Goal: Use online tool/utility: Utilize a website feature to perform a specific function

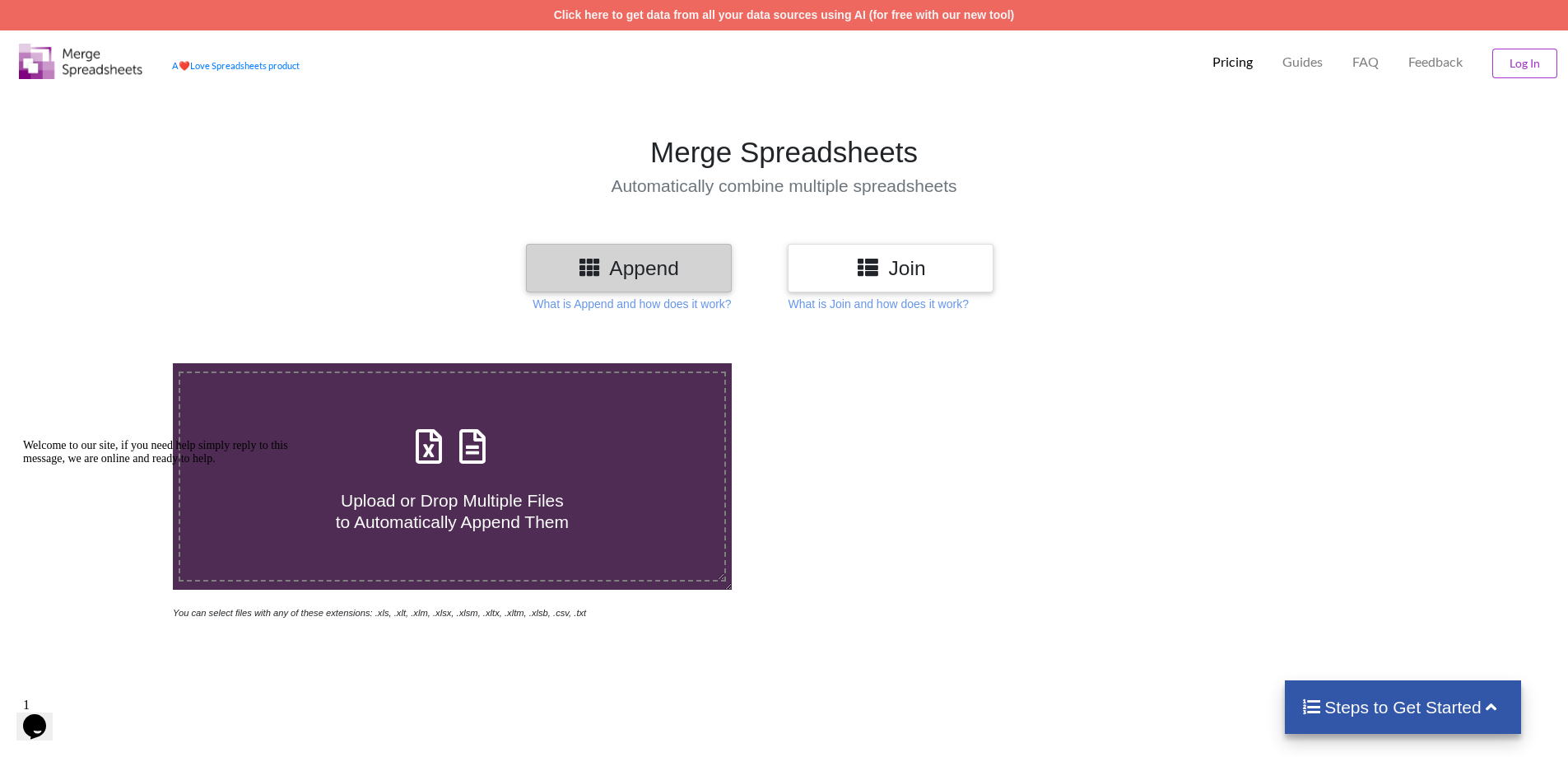
click at [453, 456] on icon at bounding box center [472, 438] width 41 height 35
click at [112, 363] on input "Upload or Drop Multiple Files to Automatically Append Them" at bounding box center [112, 363] width 0 height 0
type input "C:\fakepath\9° ANO A MANHA ANUAL - 40040015.xlsx"
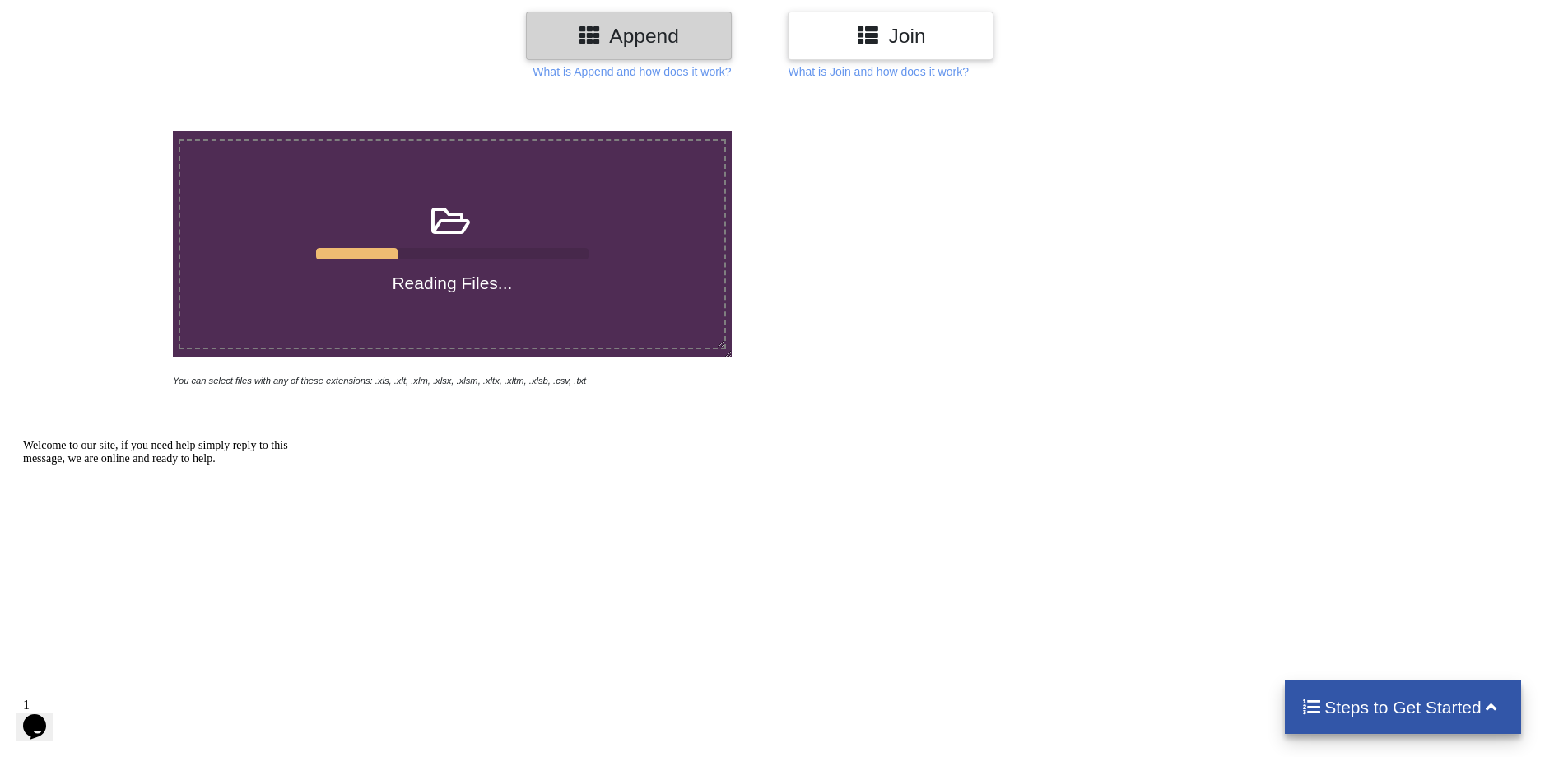
scroll to position [330, 0]
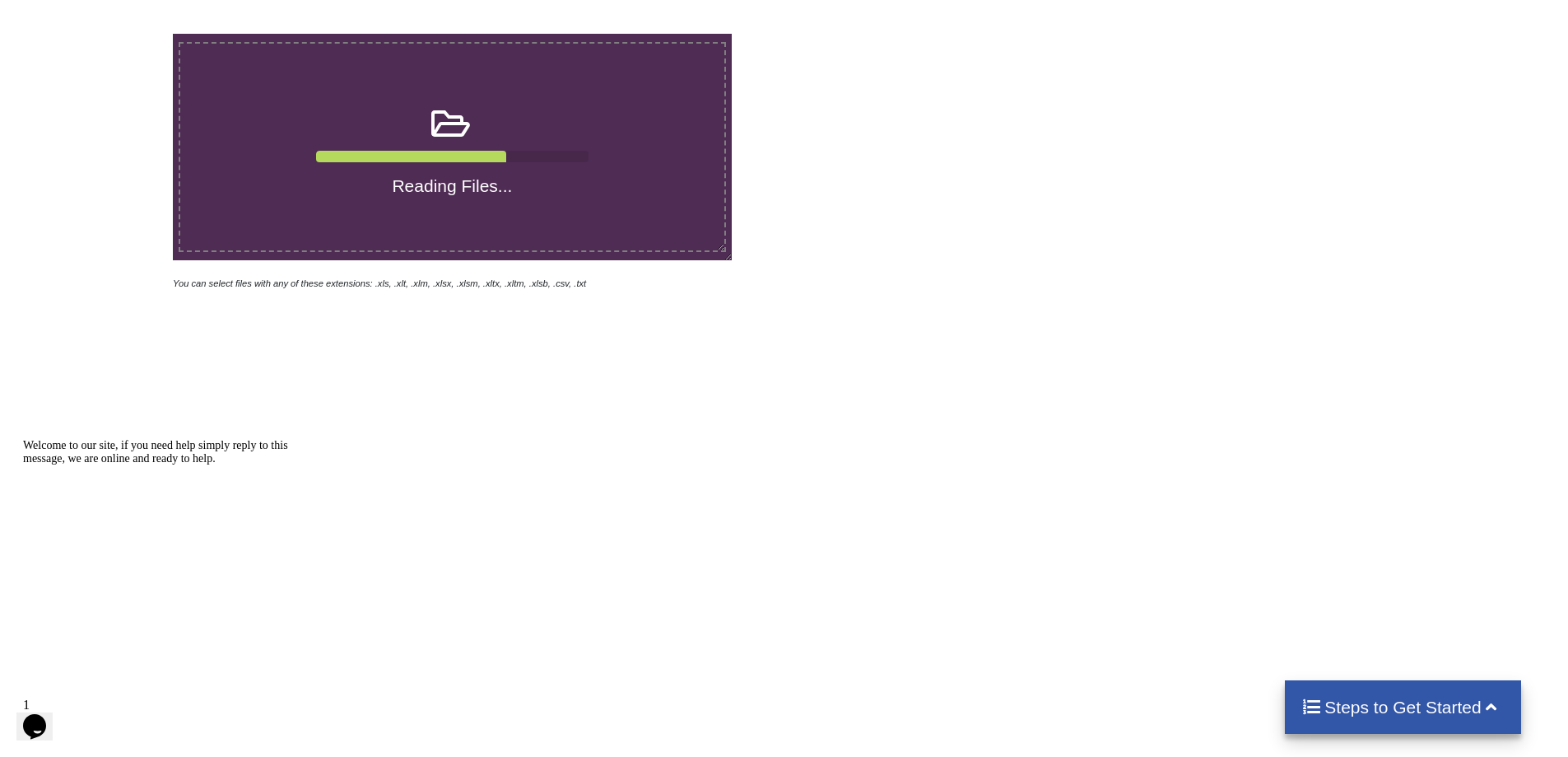
click at [23, 439] on icon "Chat attention grabber" at bounding box center [23, 439] width 0 height 0
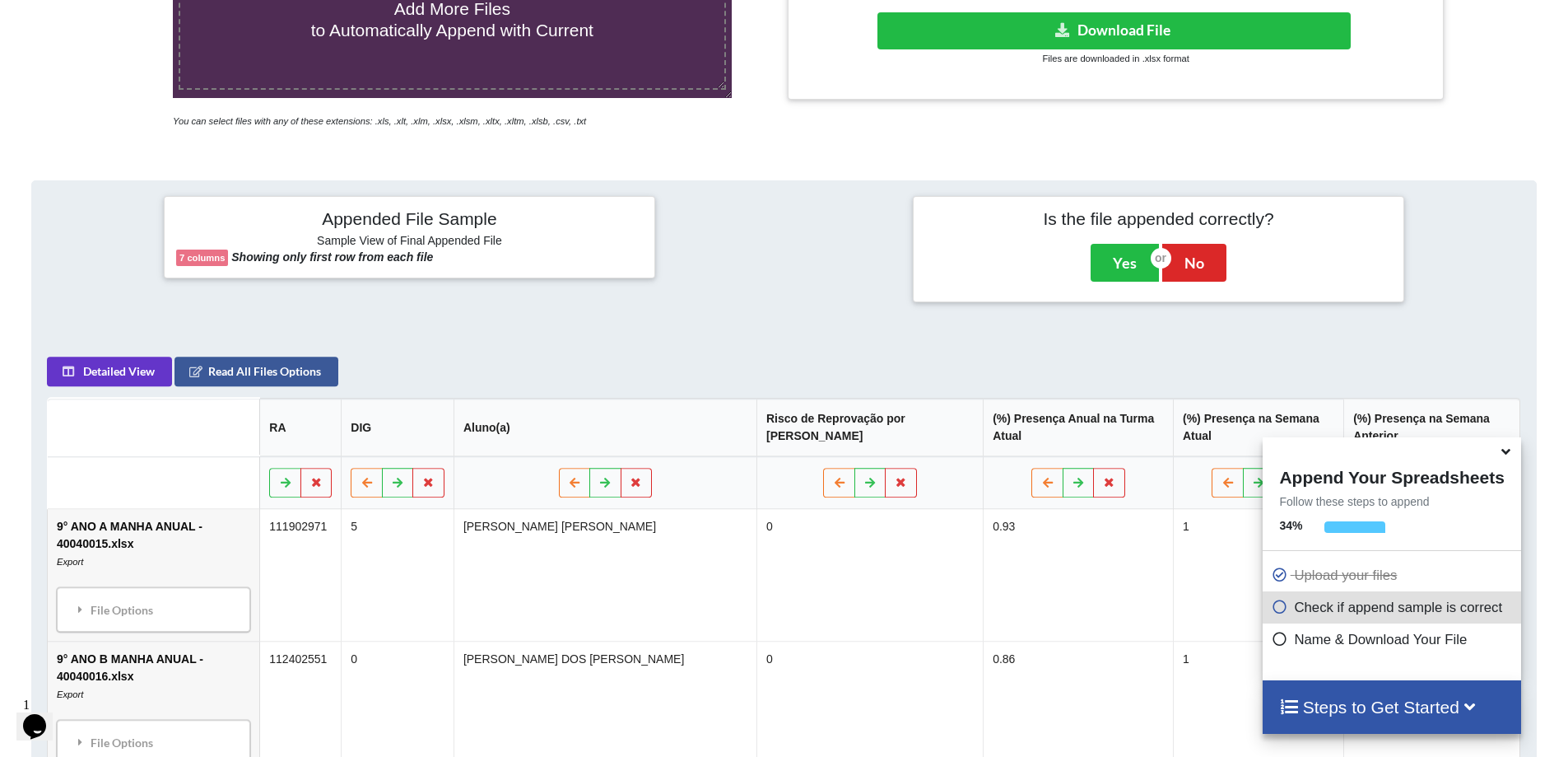
scroll to position [260, 0]
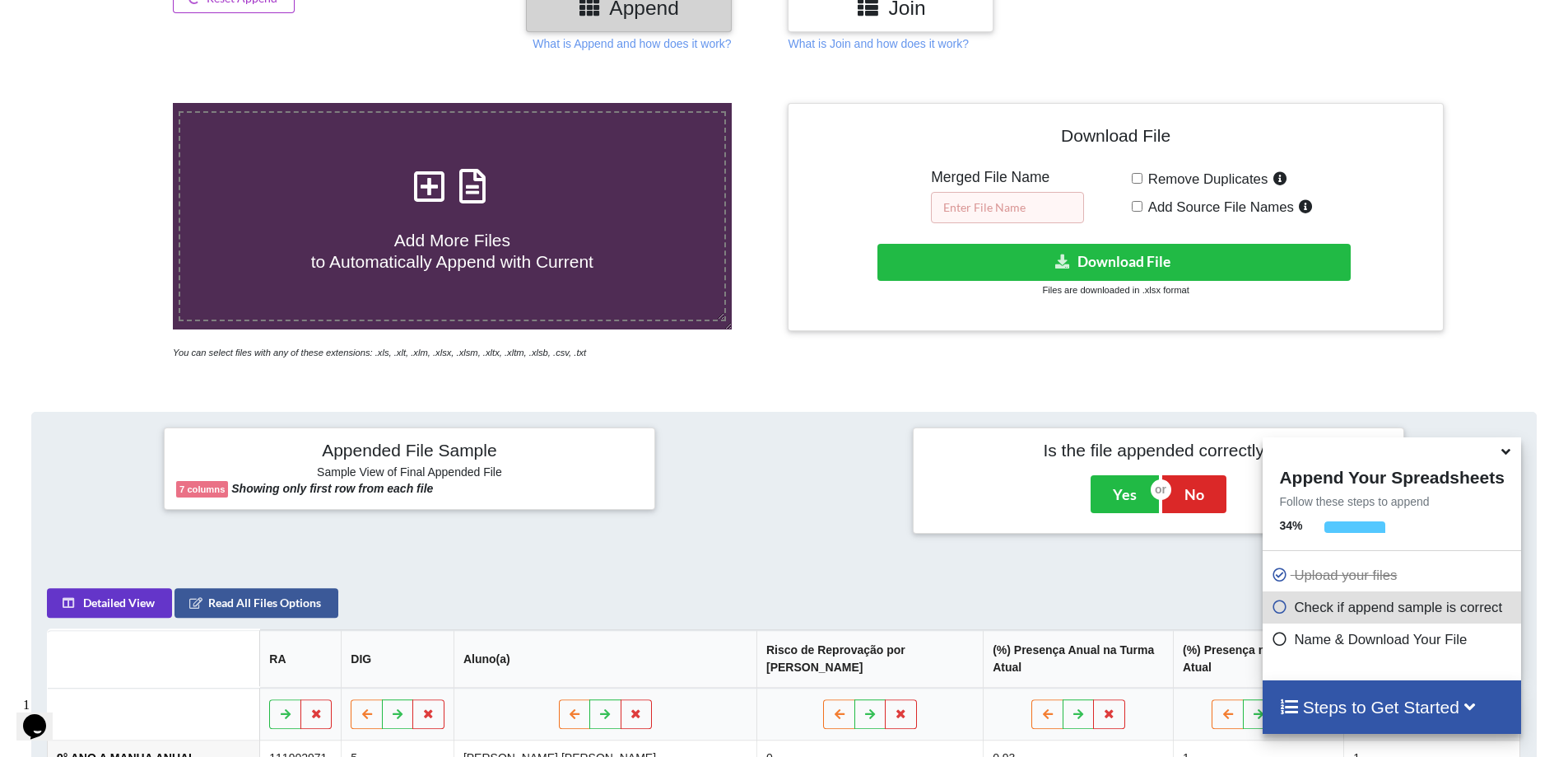
click at [997, 200] on input "text" at bounding box center [1007, 208] width 153 height 31
type input "9º"
click at [1143, 203] on span "Add Source File Names" at bounding box center [1219, 207] width 152 height 16
click at [1143, 203] on input "Add Source File Names" at bounding box center [1137, 207] width 11 height 11
checkbox input "true"
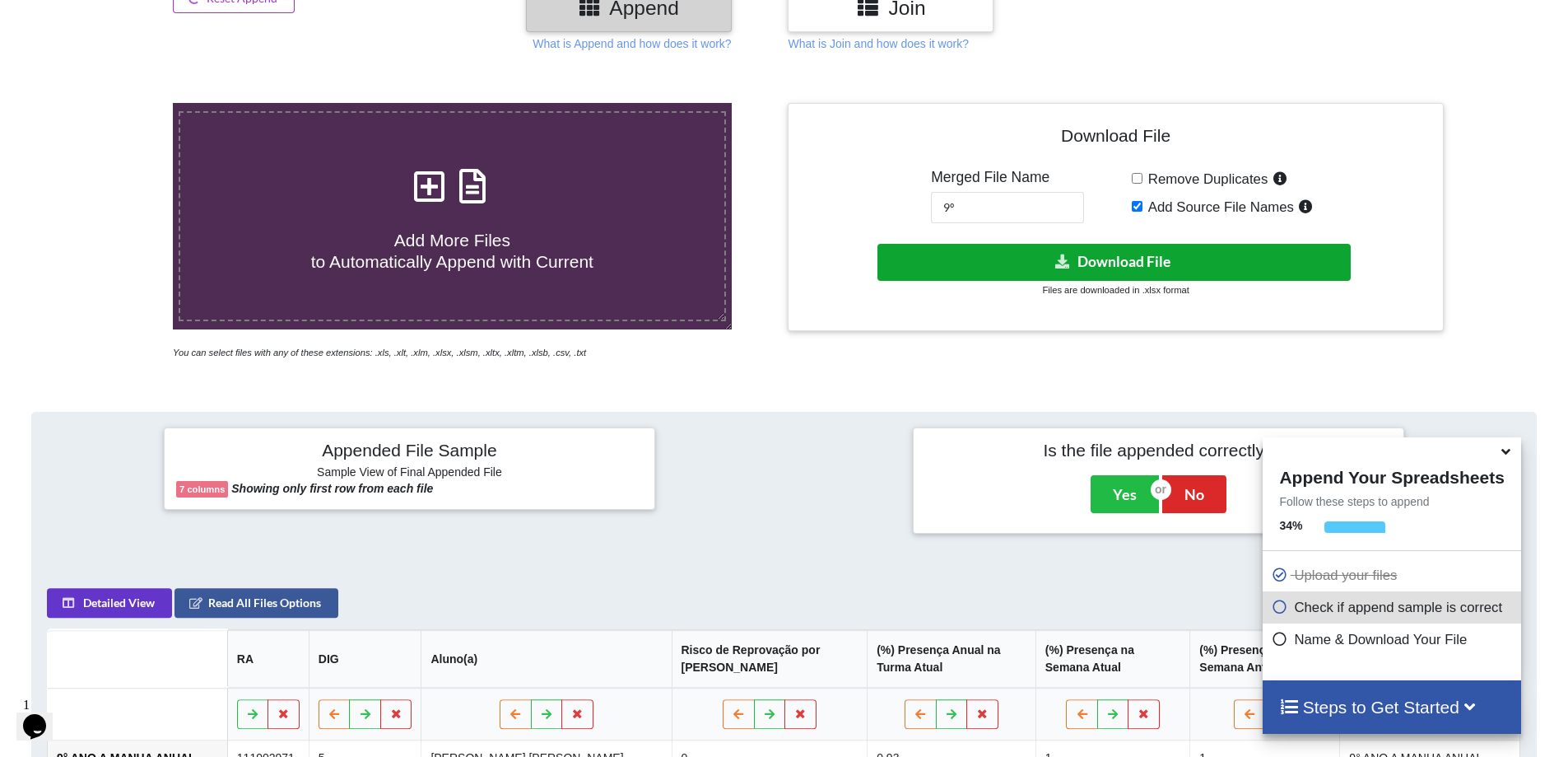
click at [1121, 265] on button "Download File" at bounding box center [1113, 262] width 473 height 37
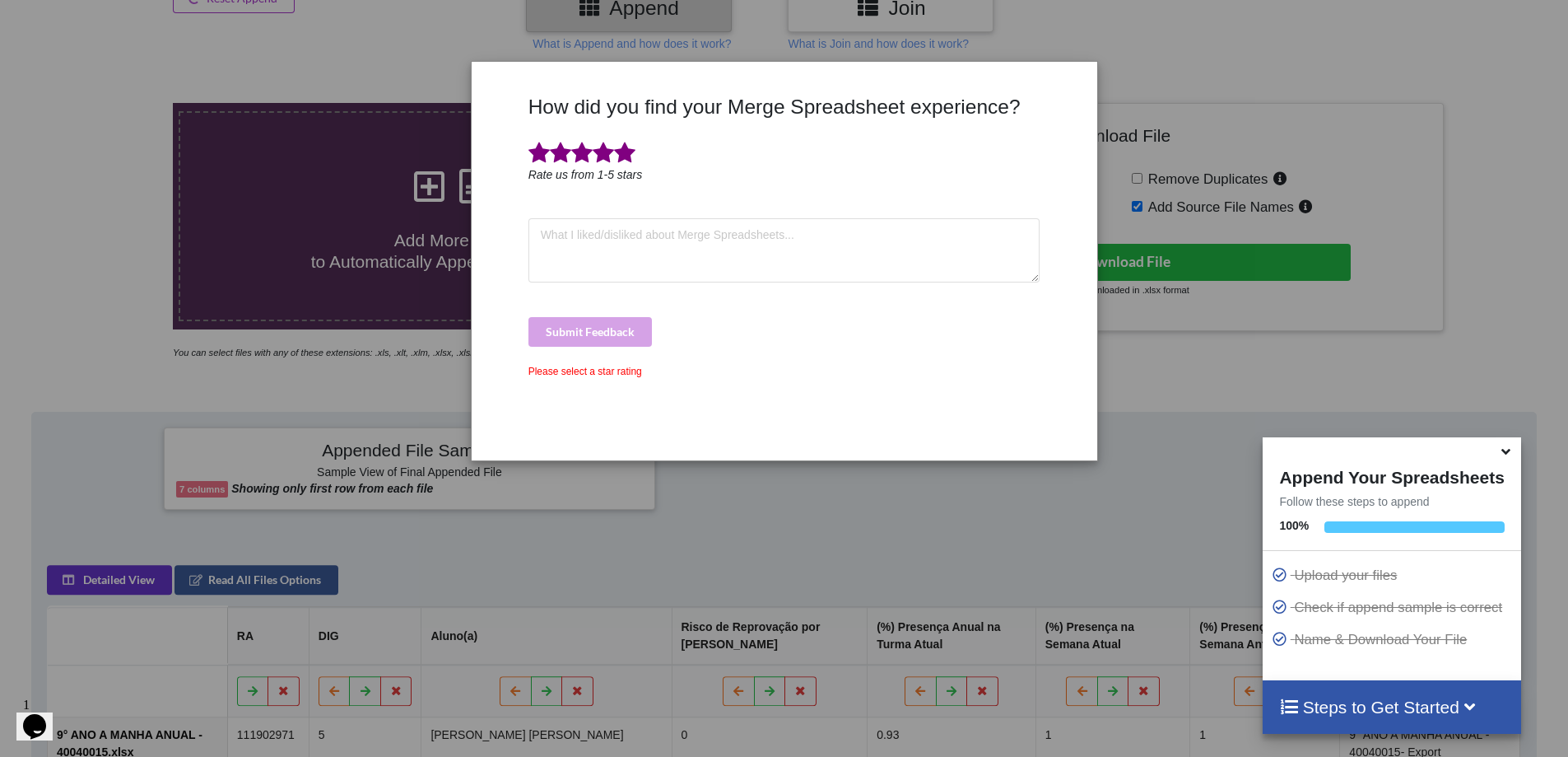
click at [631, 160] on span at bounding box center [624, 153] width 21 height 23
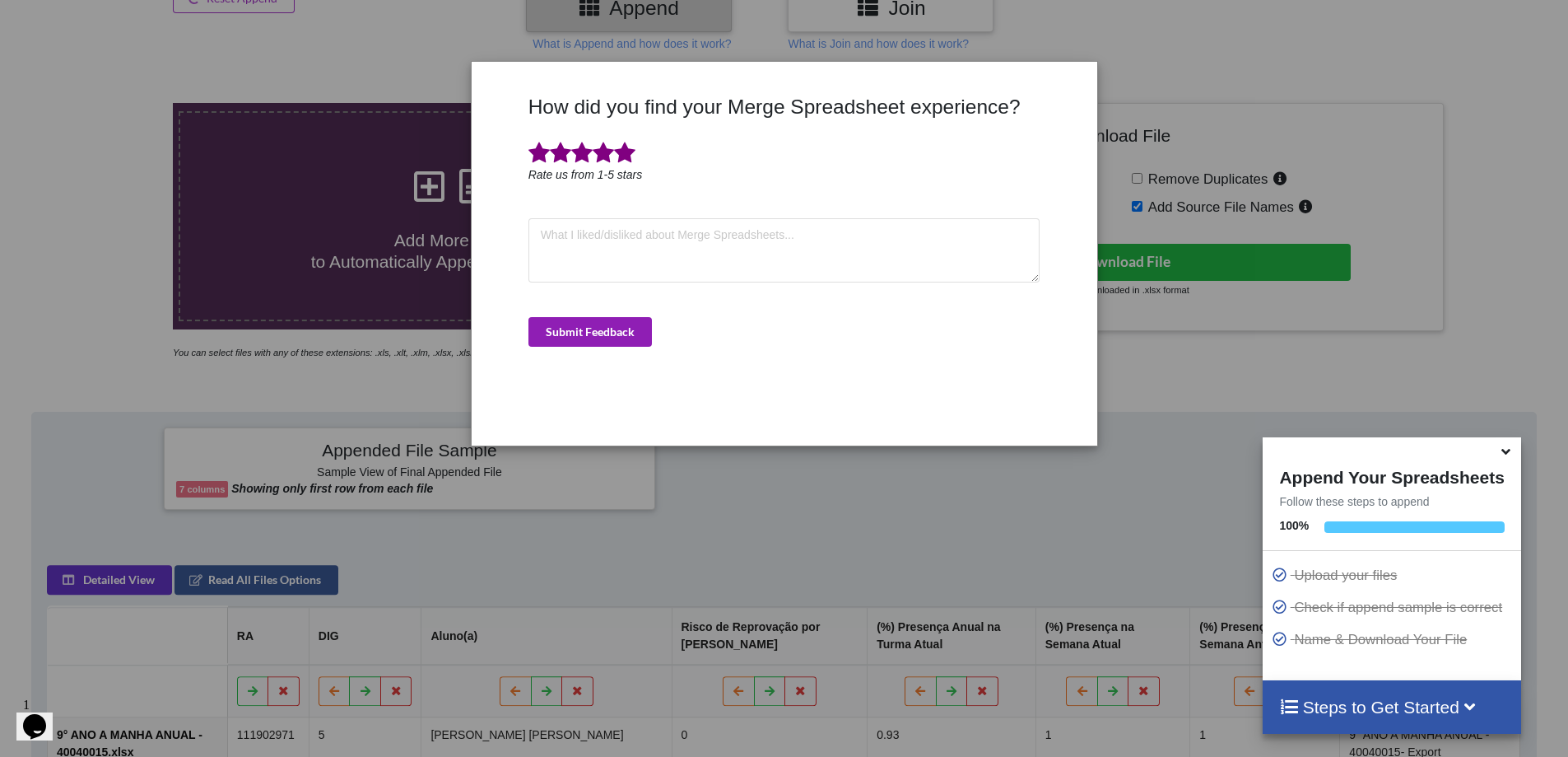
click at [603, 341] on button "Submit Feedback" at bounding box center [590, 331] width 124 height 29
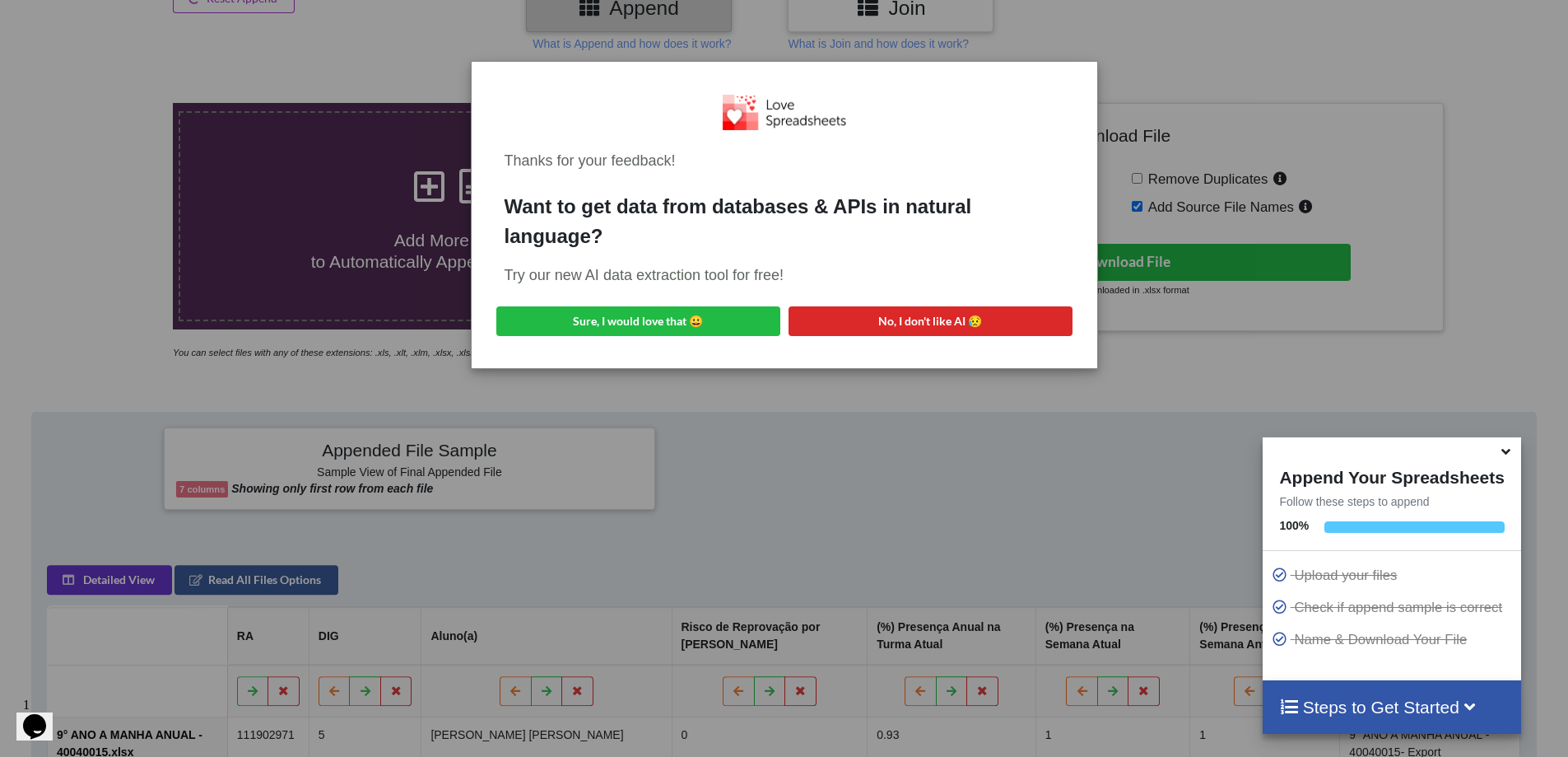
click at [895, 497] on div "Thanks for your feedback! Want to get data from databases & APIs in natural lan…" at bounding box center [784, 378] width 1568 height 757
click at [874, 325] on button "No, I don't like AI 😥" at bounding box center [930, 321] width 284 height 29
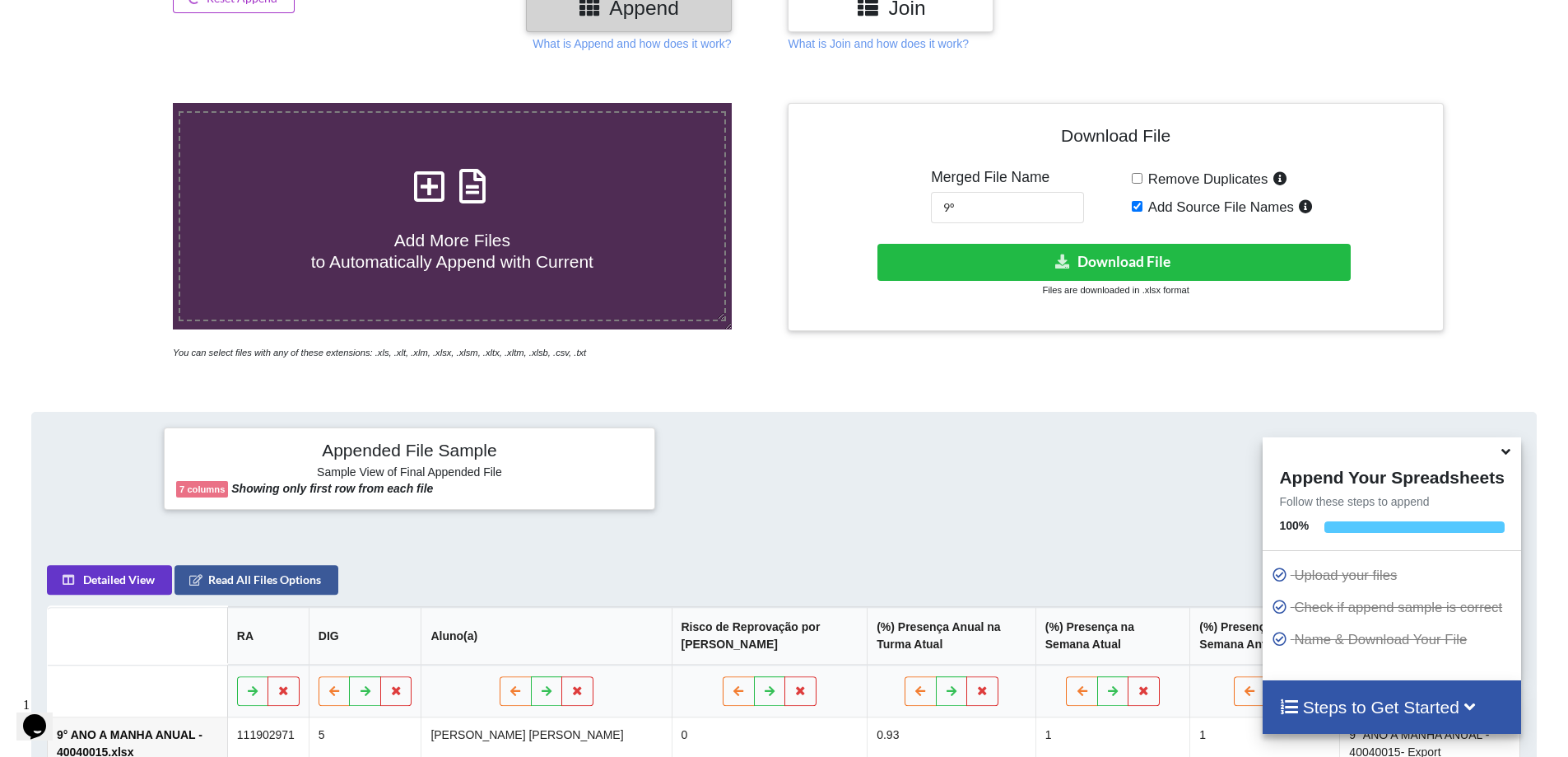
click at [440, 231] on span "Add More Files to Automatically Append with Current" at bounding box center [452, 250] width 283 height 39
click at [112, 103] on input "Add More Files to Automatically Append with Current" at bounding box center [112, 103] width 0 height 0
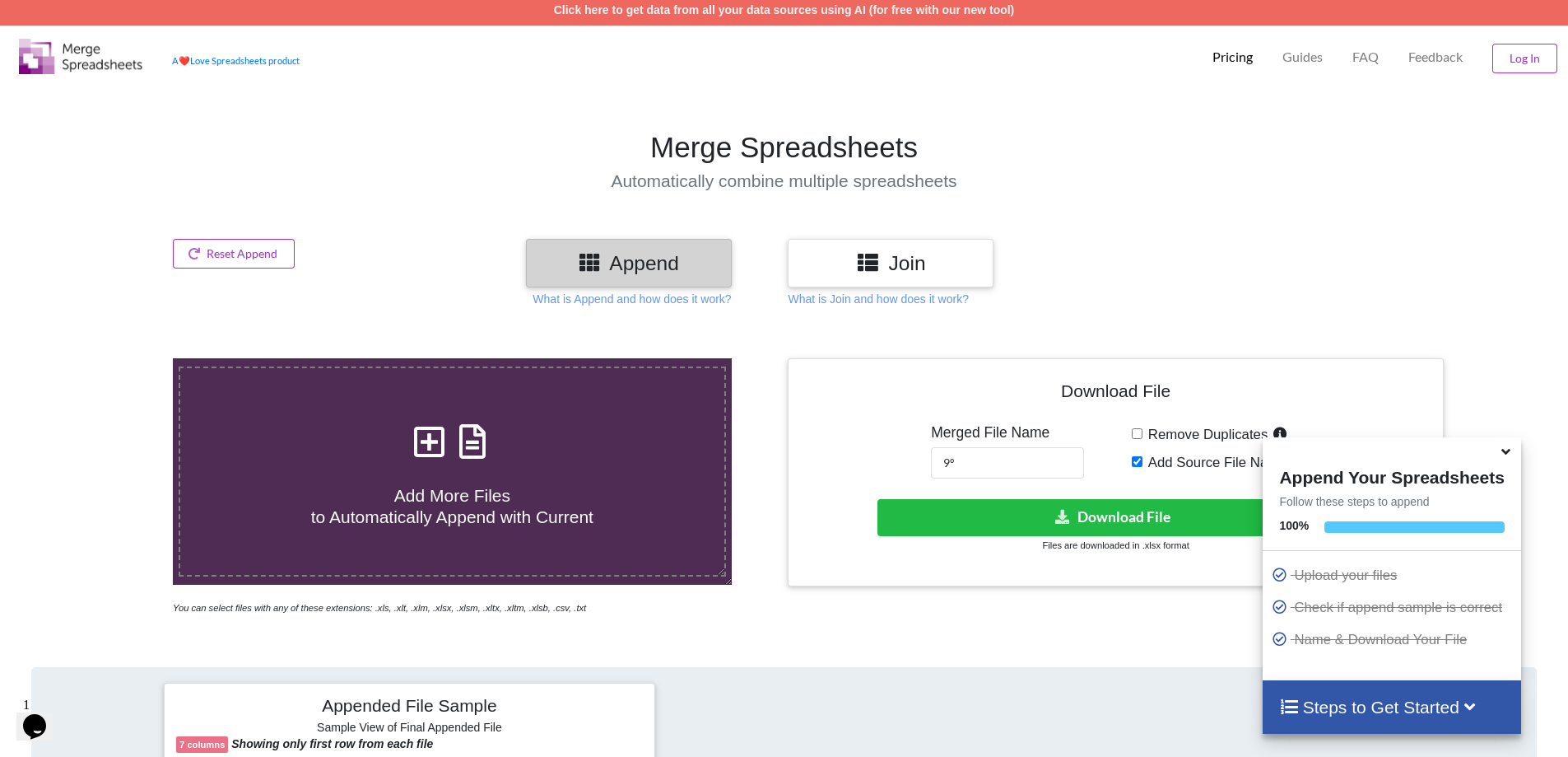
scroll to position [0, 0]
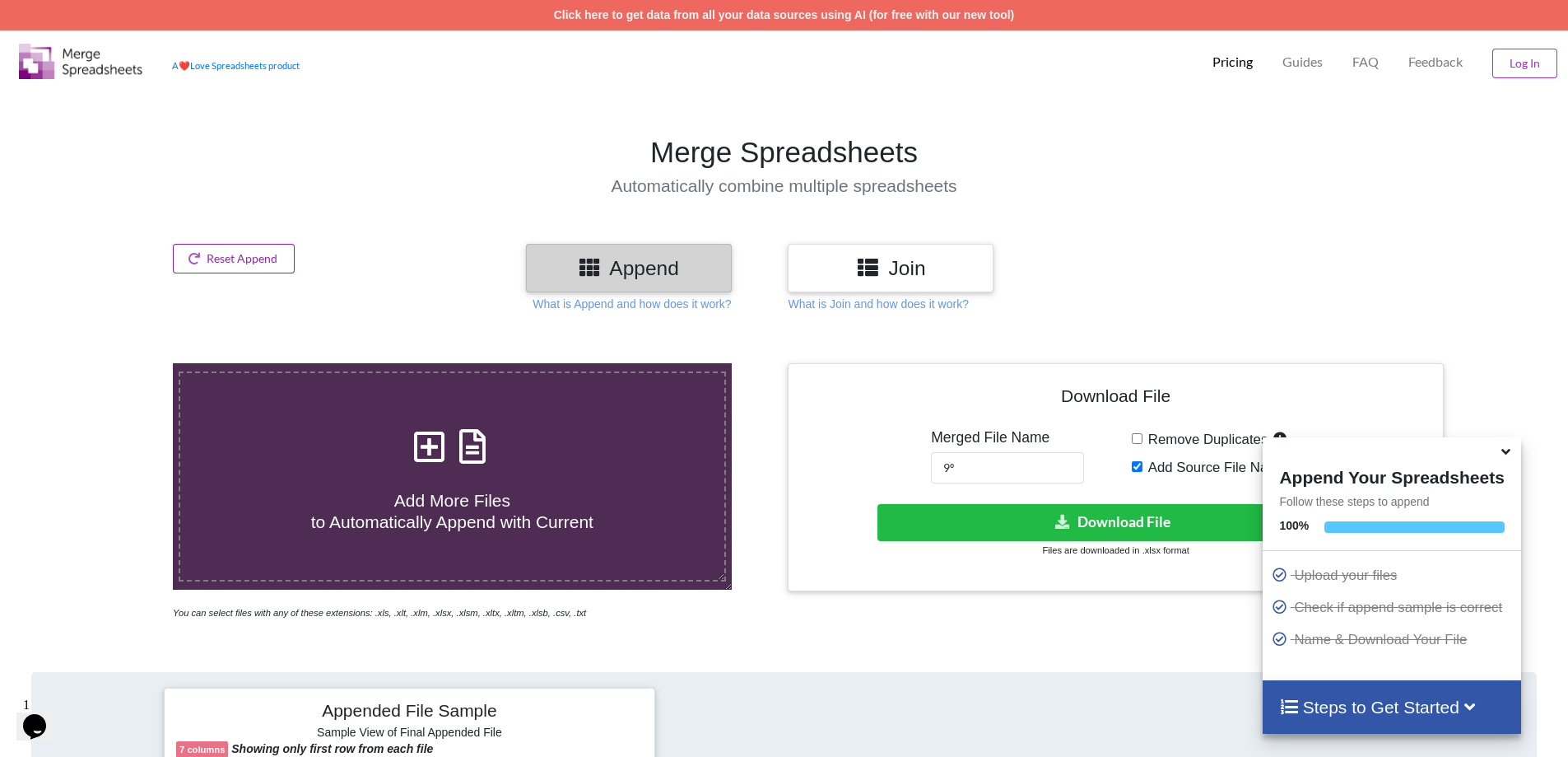
click at [222, 256] on button "Reset Append" at bounding box center [233, 258] width 122 height 29
click at [195, 176] on button "Reset Append" at bounding box center [188, 180] width 105 height 29
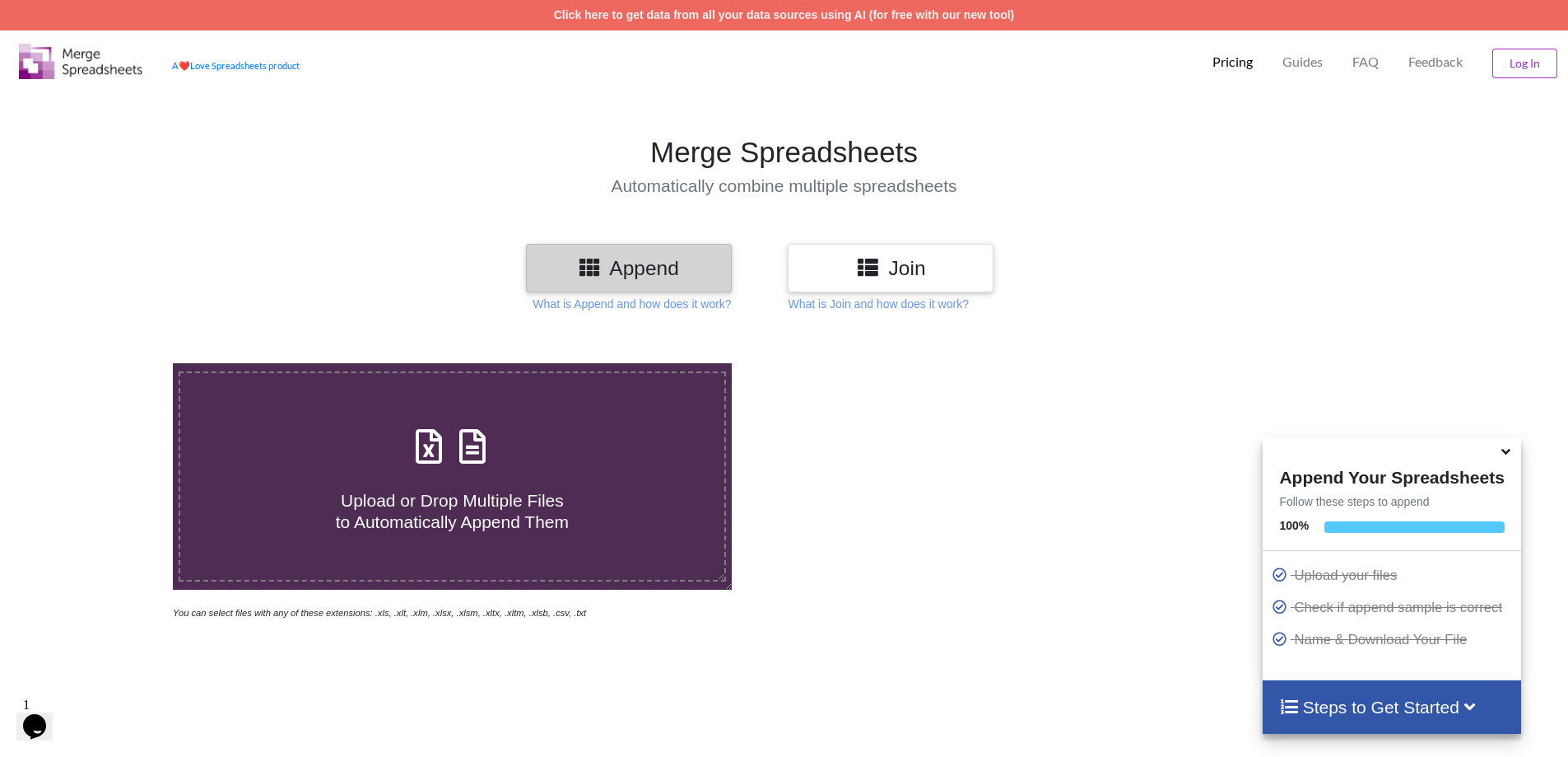
click at [437, 572] on label "Upload or Drop Multiple Files to Automatically Append Them" at bounding box center [452, 476] width 547 height 210
click at [112, 363] on input "Upload or Drop Multiple Files to Automatically Append Them" at bounding box center [112, 363] width 0 height 0
type input "C:\fakepath\6° ANO A TARDE ANUAL - 40115922.xlsx"
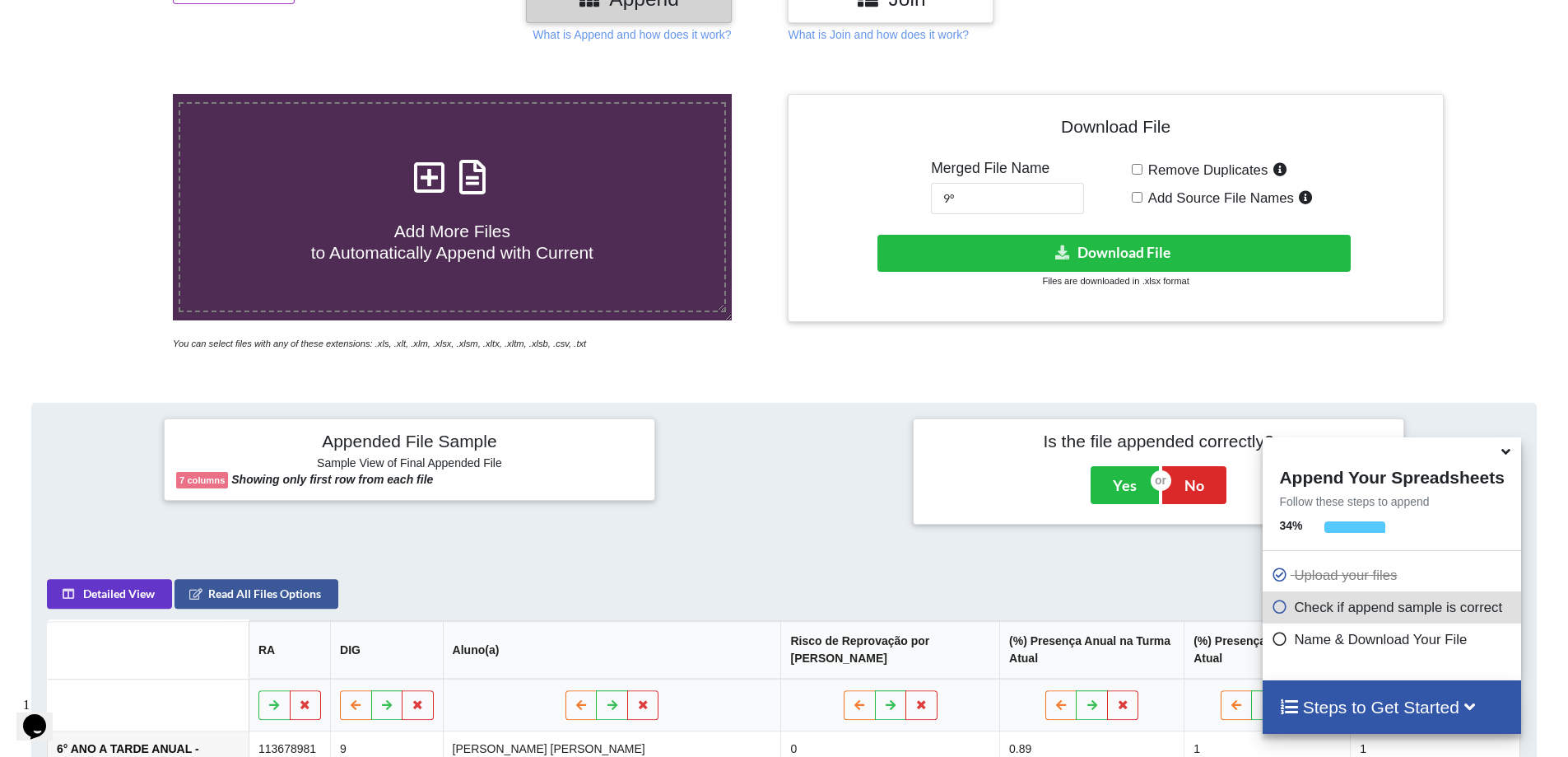
scroll to position [260, 0]
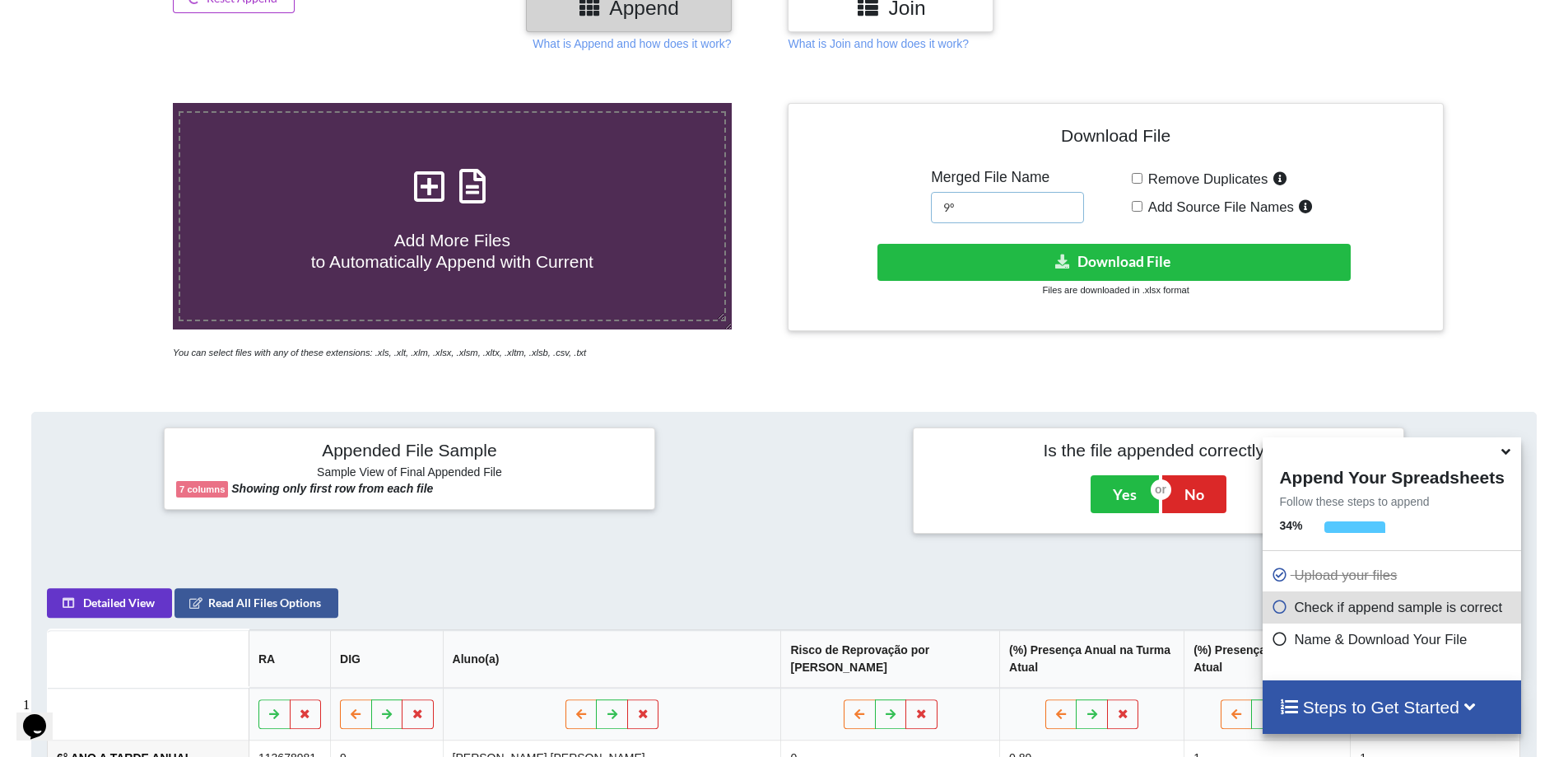
drag, startPoint x: 976, startPoint y: 200, endPoint x: 896, endPoint y: 198, distance: 80.0
click at [896, 198] on div "Download File Merged File Name 9º Remove Duplicates Add Source File Names Downl…" at bounding box center [1115, 217] width 630 height 203
type input "tarde"
click at [1143, 212] on label "Add Source File Names" at bounding box center [1230, 206] width 176 height 21
click at [1142, 211] on input "Add Source File Names" at bounding box center [1137, 207] width 11 height 11
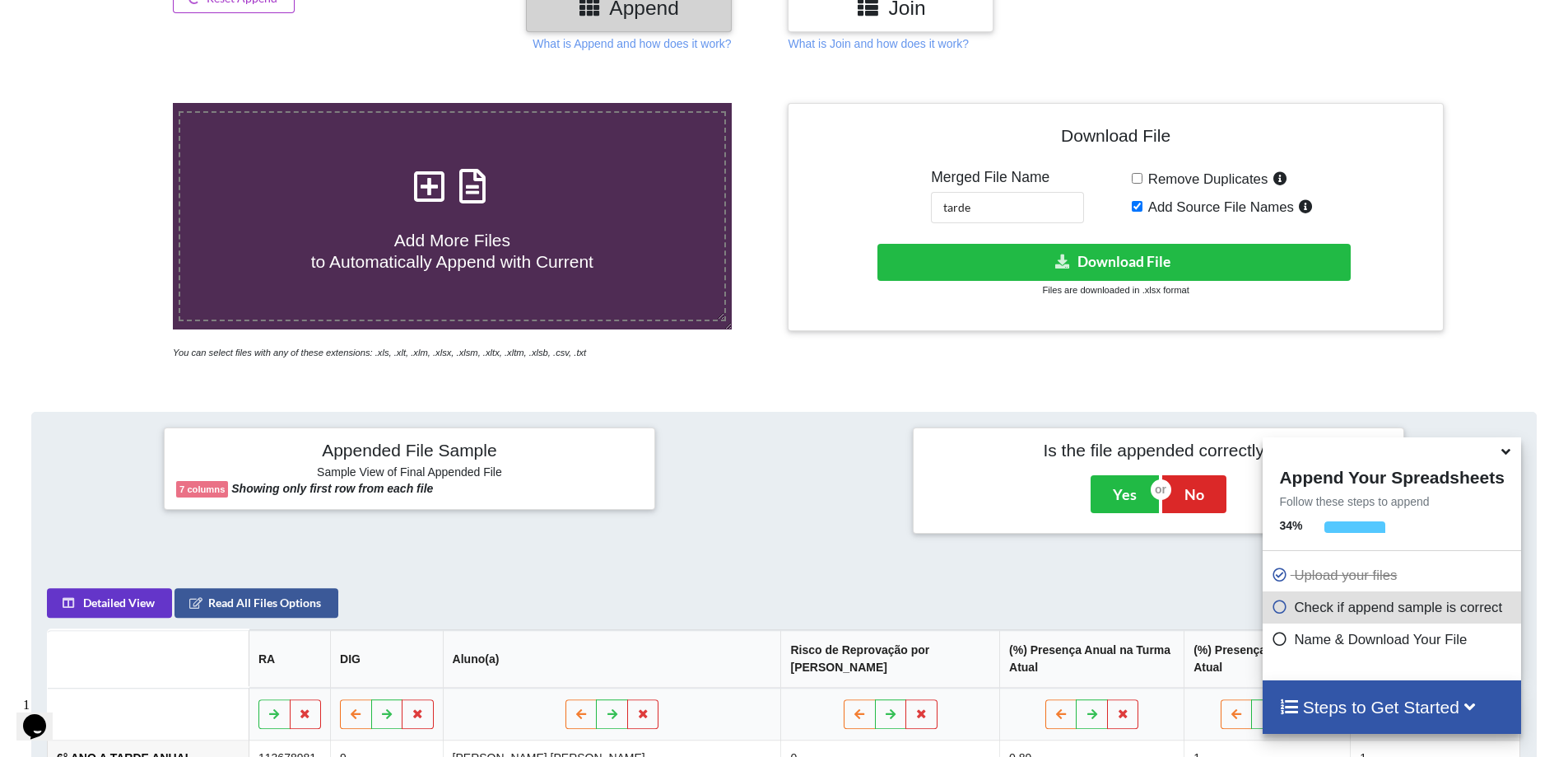
checkbox input "true"
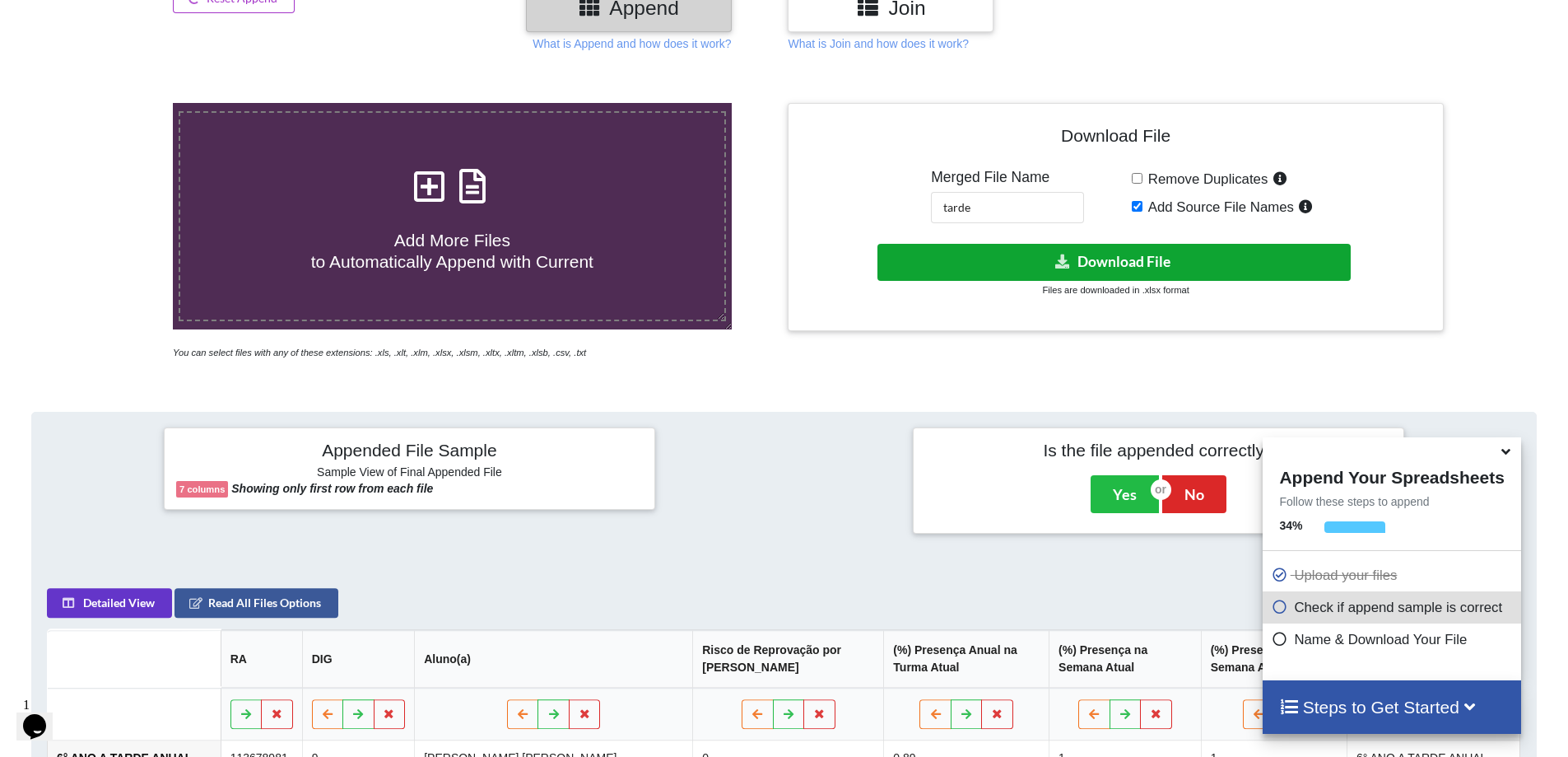
drag, startPoint x: 1098, startPoint y: 254, endPoint x: 847, endPoint y: 395, distance: 287.9
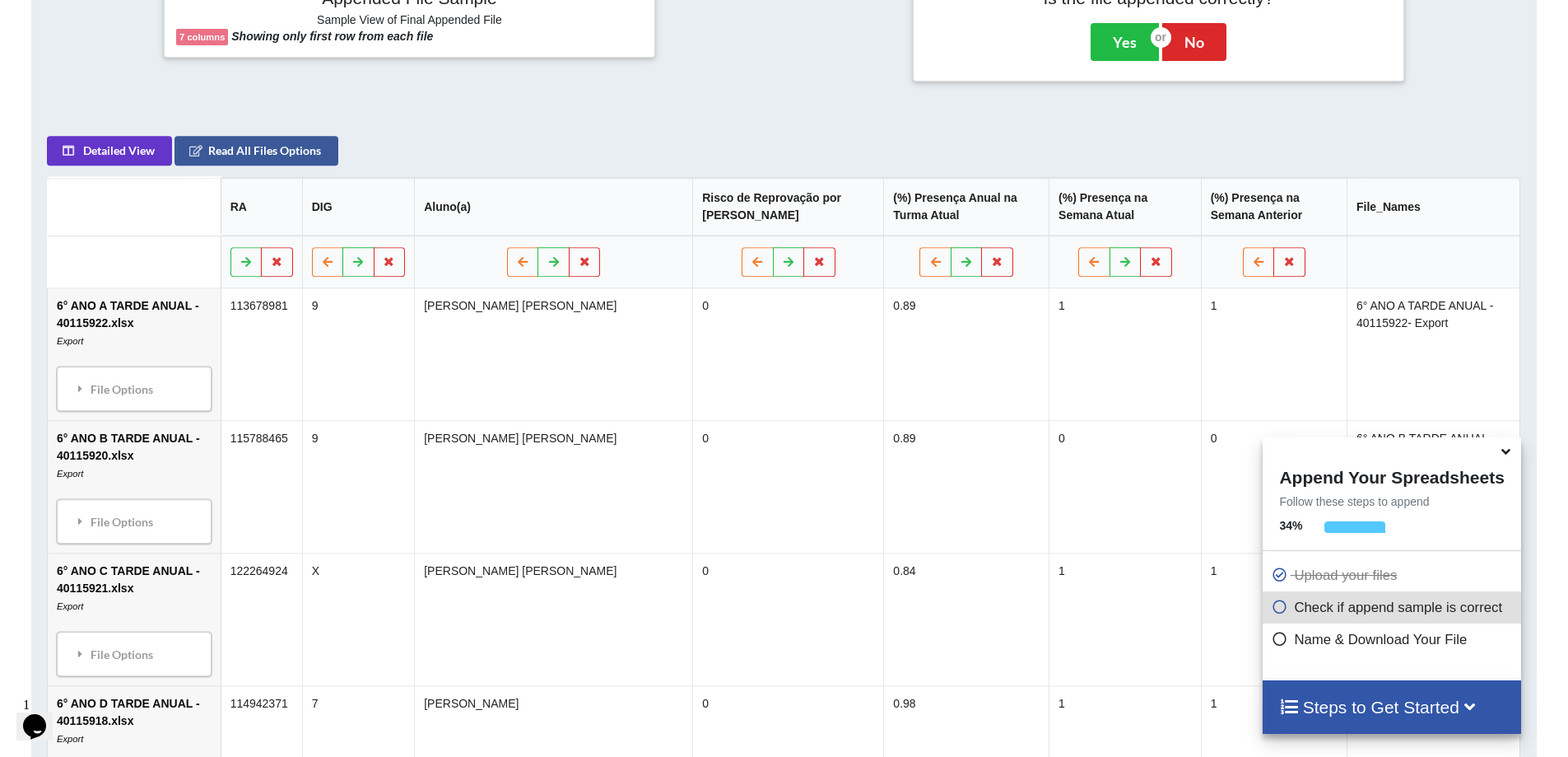
scroll to position [754, 0]
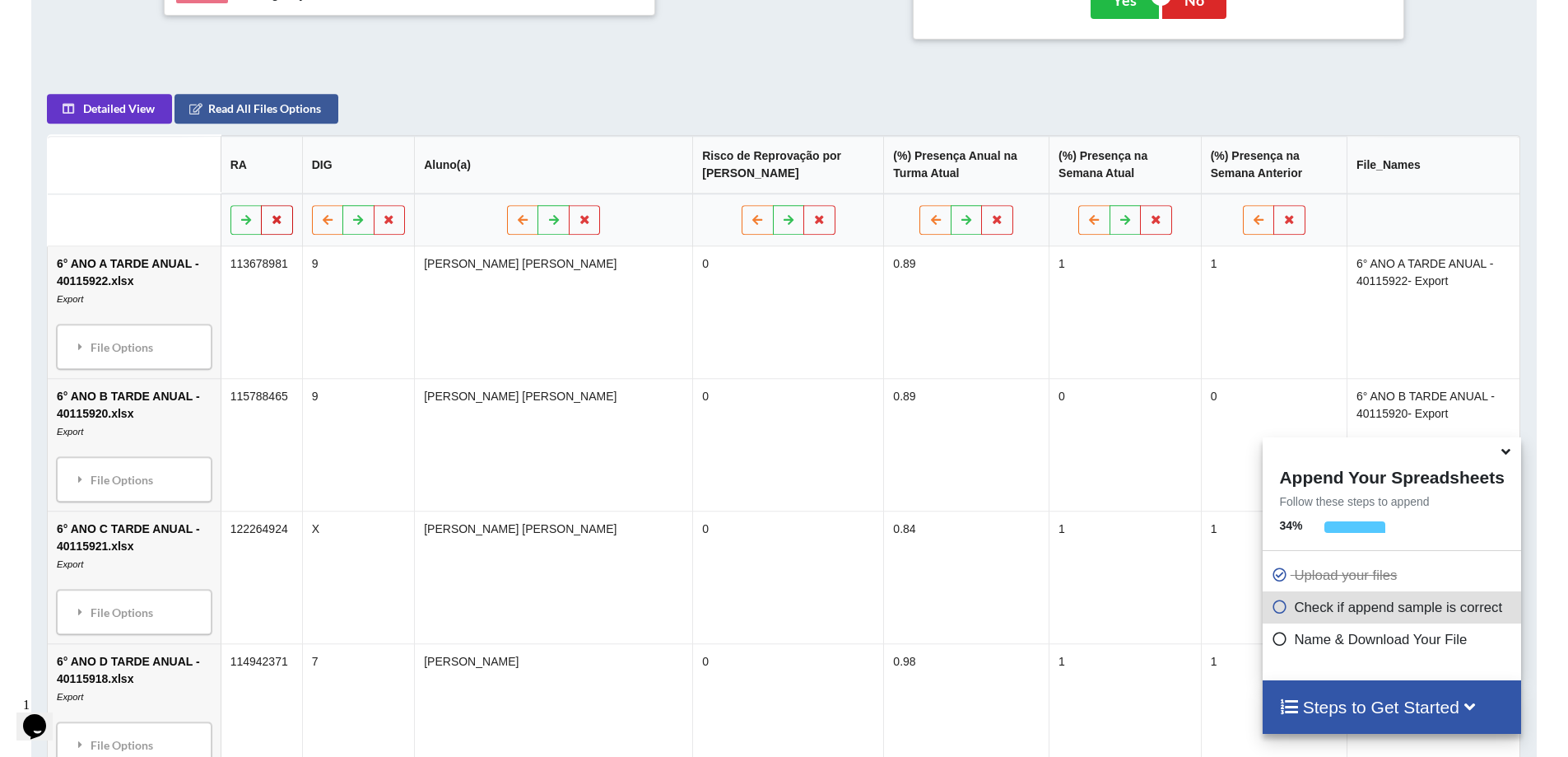
click at [285, 222] on icon at bounding box center [277, 219] width 14 height 10
click at [222, 175] on button "Delete Column" at bounding box center [187, 171] width 111 height 29
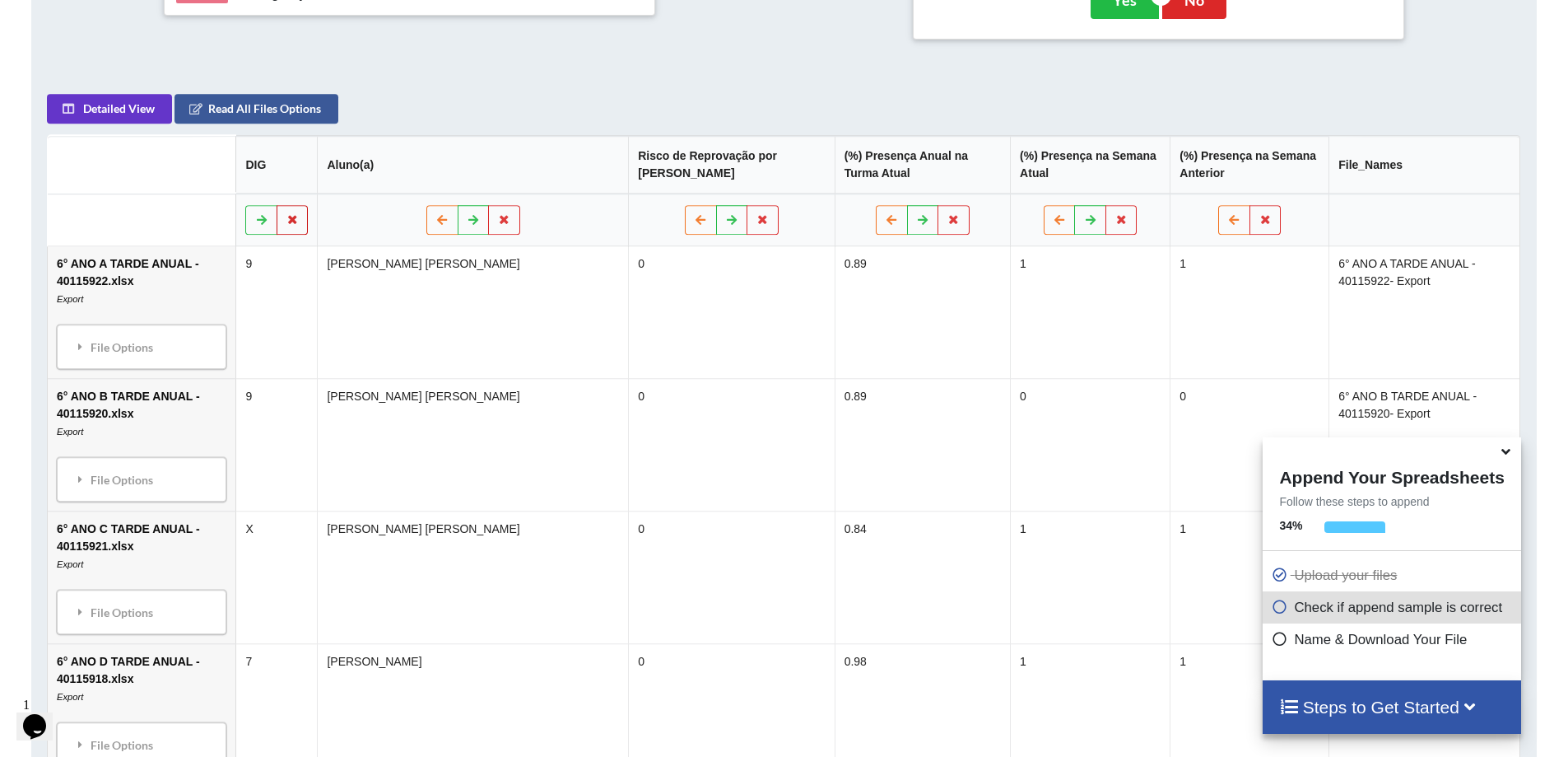
click at [300, 218] on icon at bounding box center [292, 219] width 14 height 10
click at [182, 165] on button "Delete Column" at bounding box center [207, 171] width 111 height 29
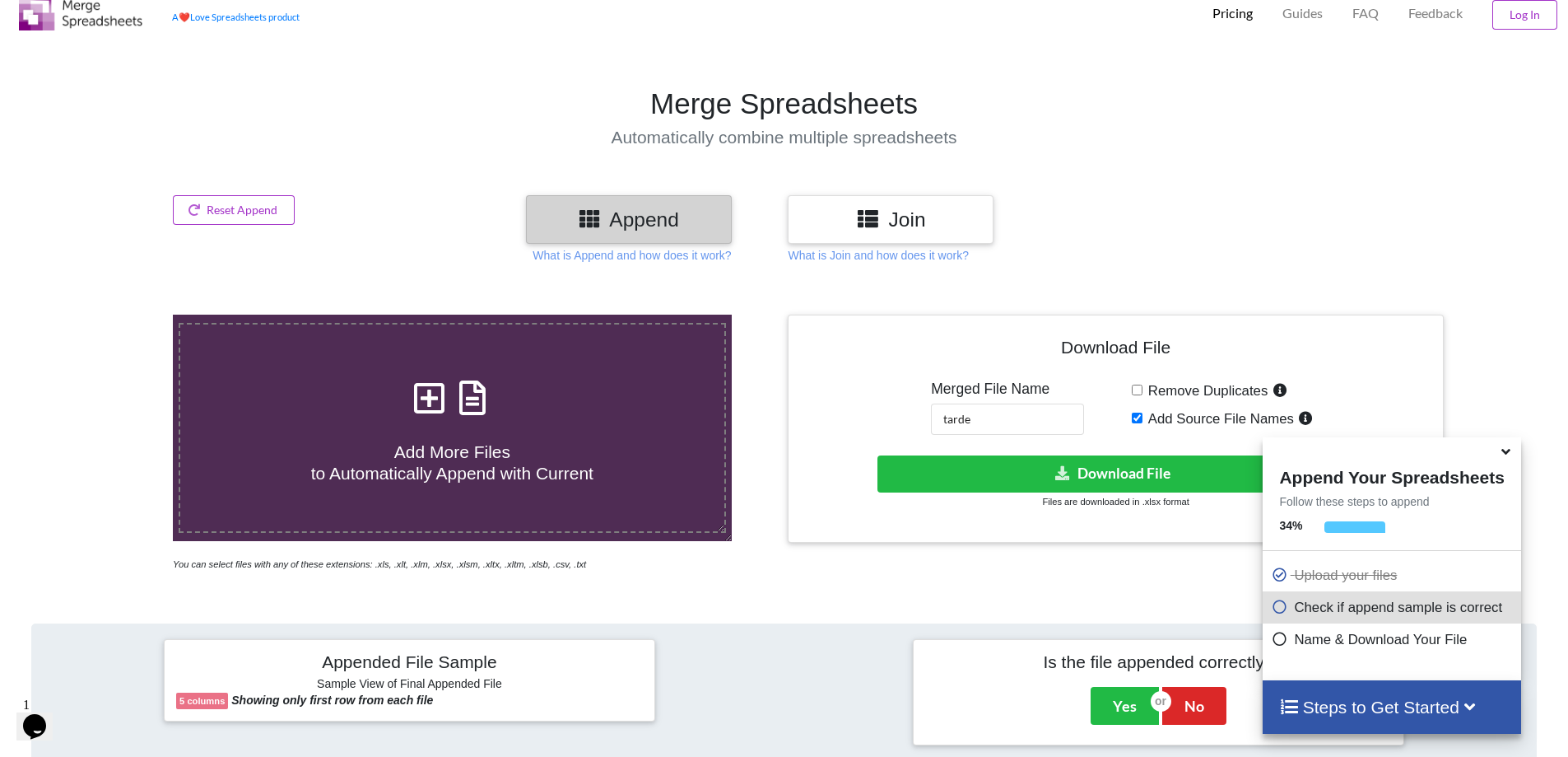
scroll to position [13, 0]
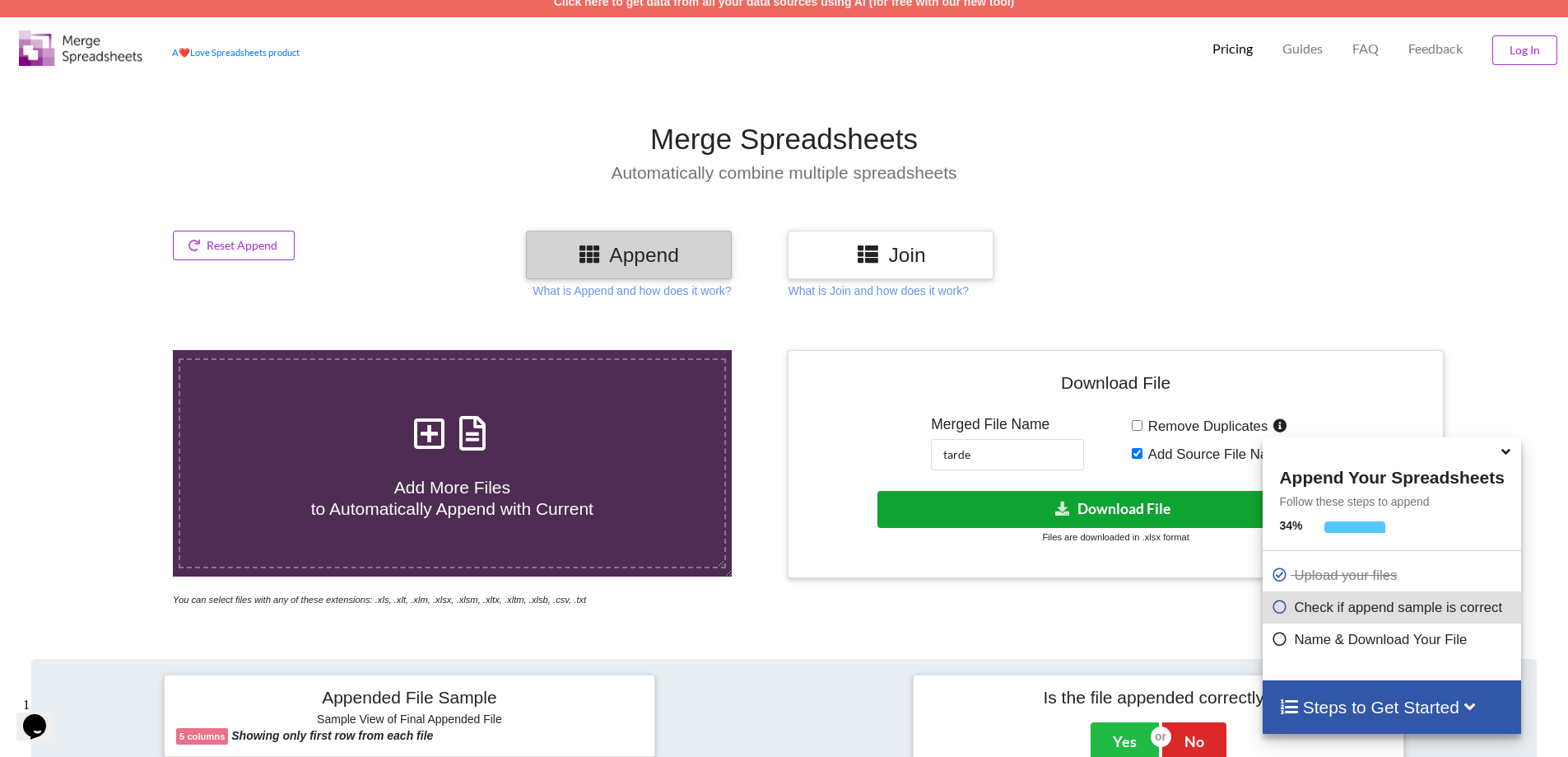
click at [1008, 507] on button "Download File" at bounding box center [1113, 509] width 473 height 37
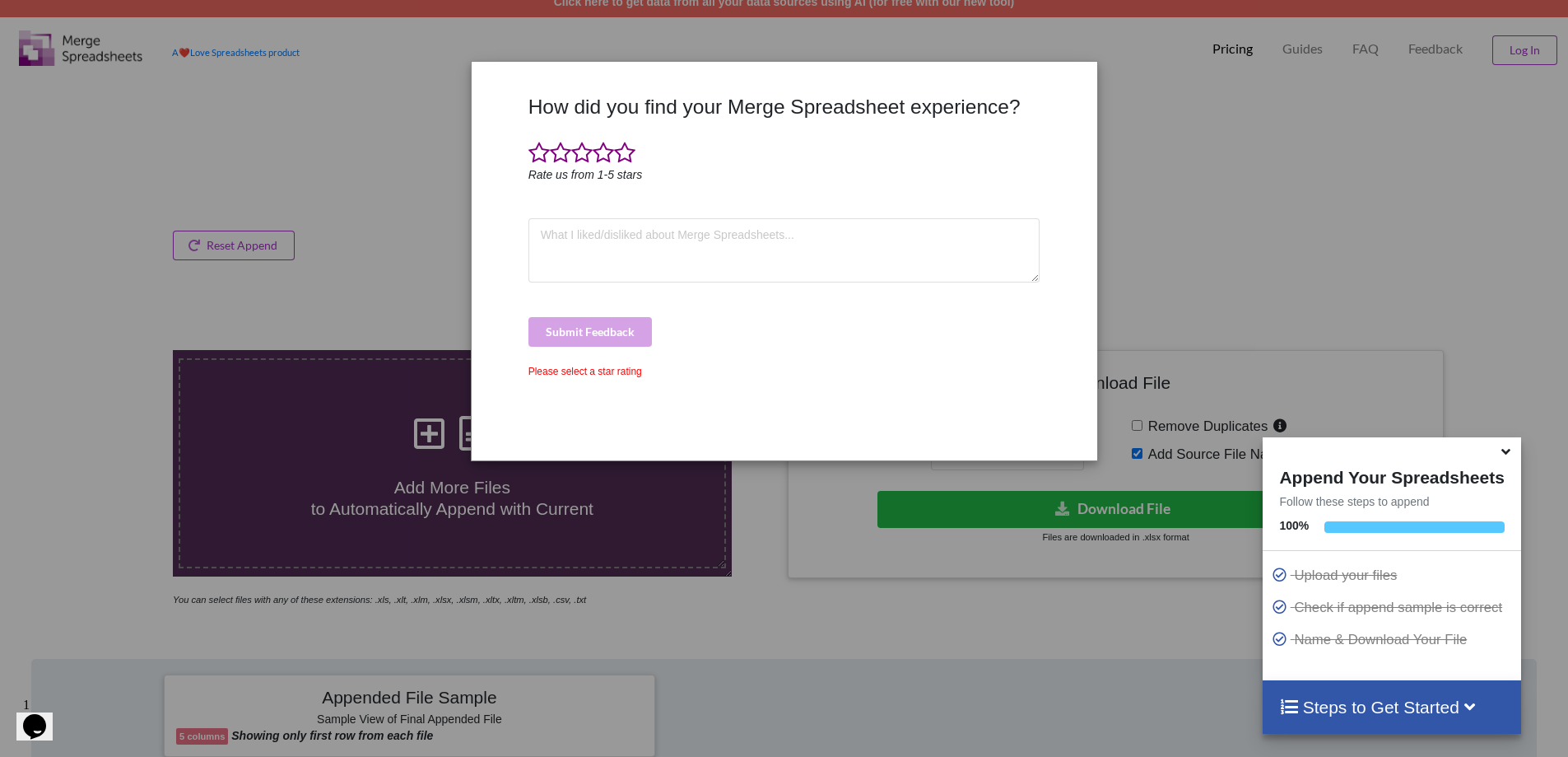
click at [596, 374] on div "Please select a star rating" at bounding box center [785, 372] width 512 height 15
drag, startPoint x: 1177, startPoint y: 152, endPoint x: 1114, endPoint y: 61, distance: 110.7
click at [1175, 146] on div "How did you find your Merge Spreadsheet experience? Rate us from 1-5 stars Subm…" at bounding box center [784, 378] width 1568 height 757
drag, startPoint x: 1114, startPoint y: 61, endPoint x: 1067, endPoint y: 58, distance: 47.1
click at [1113, 61] on div "How did you find your Merge Spreadsheet experience? Rate us from 1-5 stars Subm…" at bounding box center [784, 378] width 1568 height 757
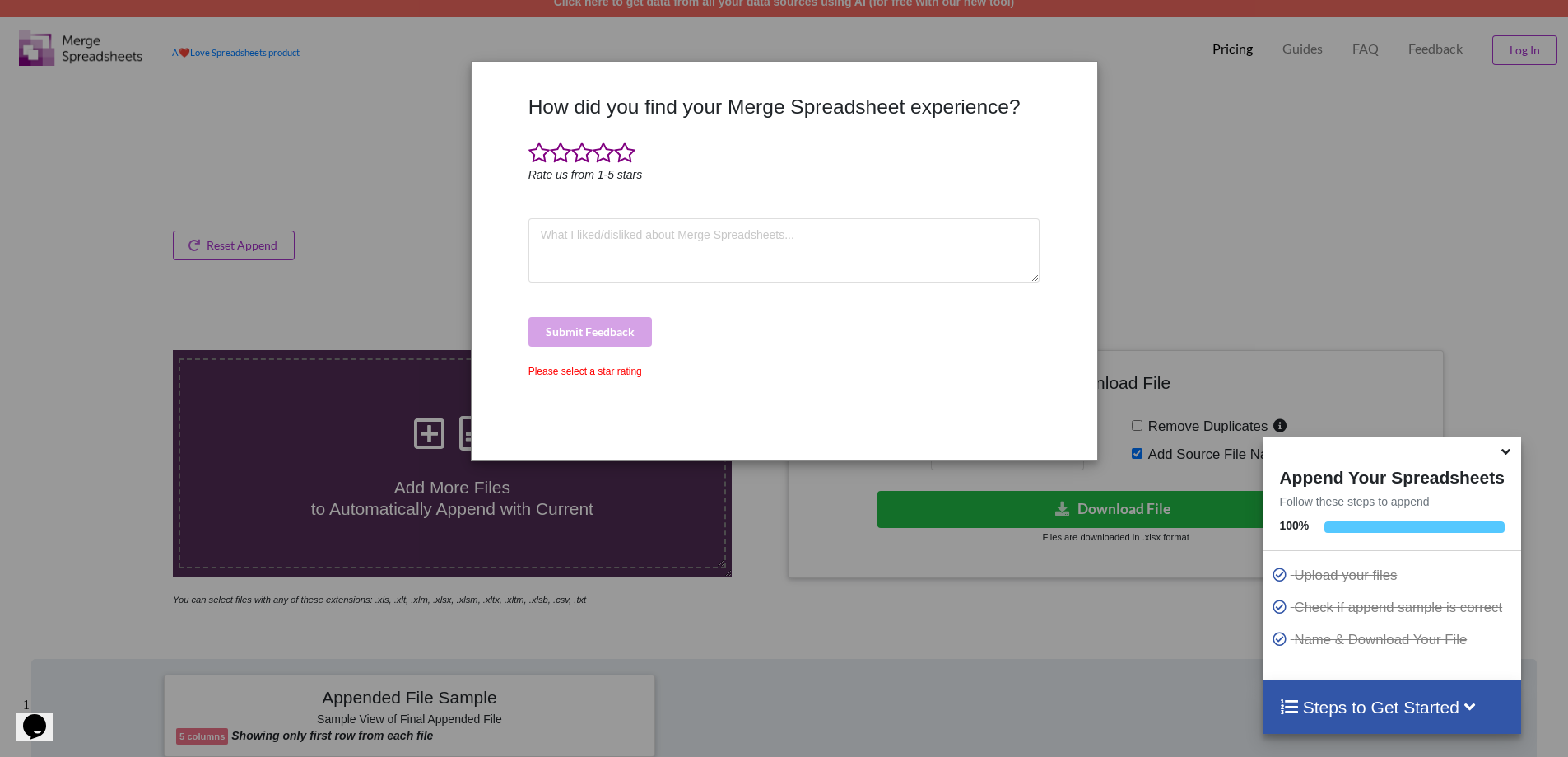
click at [1067, 58] on div "How did you find your Merge Spreadsheet experience? Rate us from 1-5 stars Subm…" at bounding box center [784, 378] width 1568 height 757
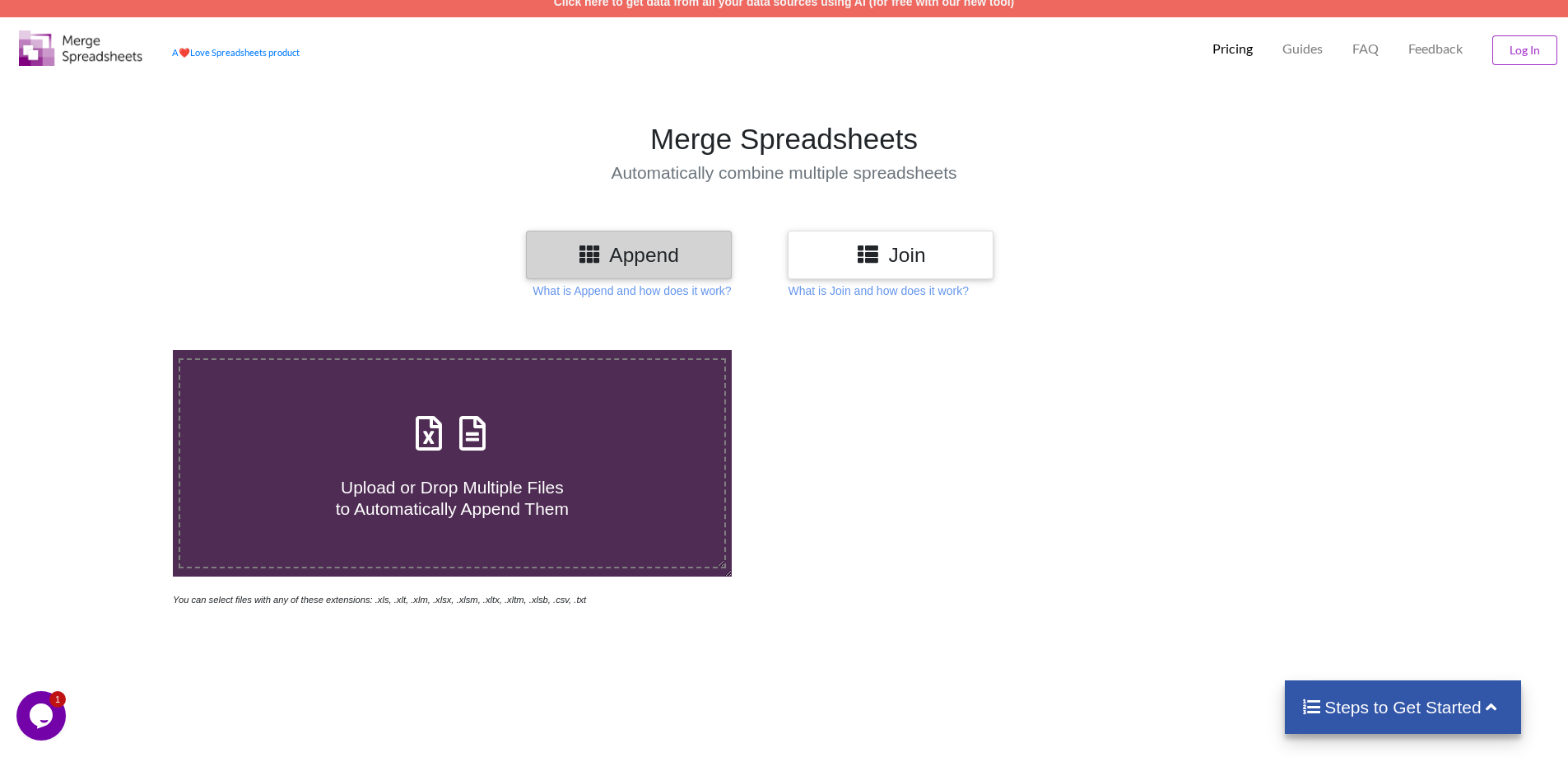
click at [510, 446] on div "Upload or Drop Multiple Files to Automatically Append Them" at bounding box center [452, 462] width 544 height 111
click at [112, 350] on input "Upload or Drop Multiple Files to Automatically Append Them" at bounding box center [112, 350] width 0 height 0
type input "C:\fakepath\1ª SERIE A MANHA ANUAL - 40076932.xlsx"
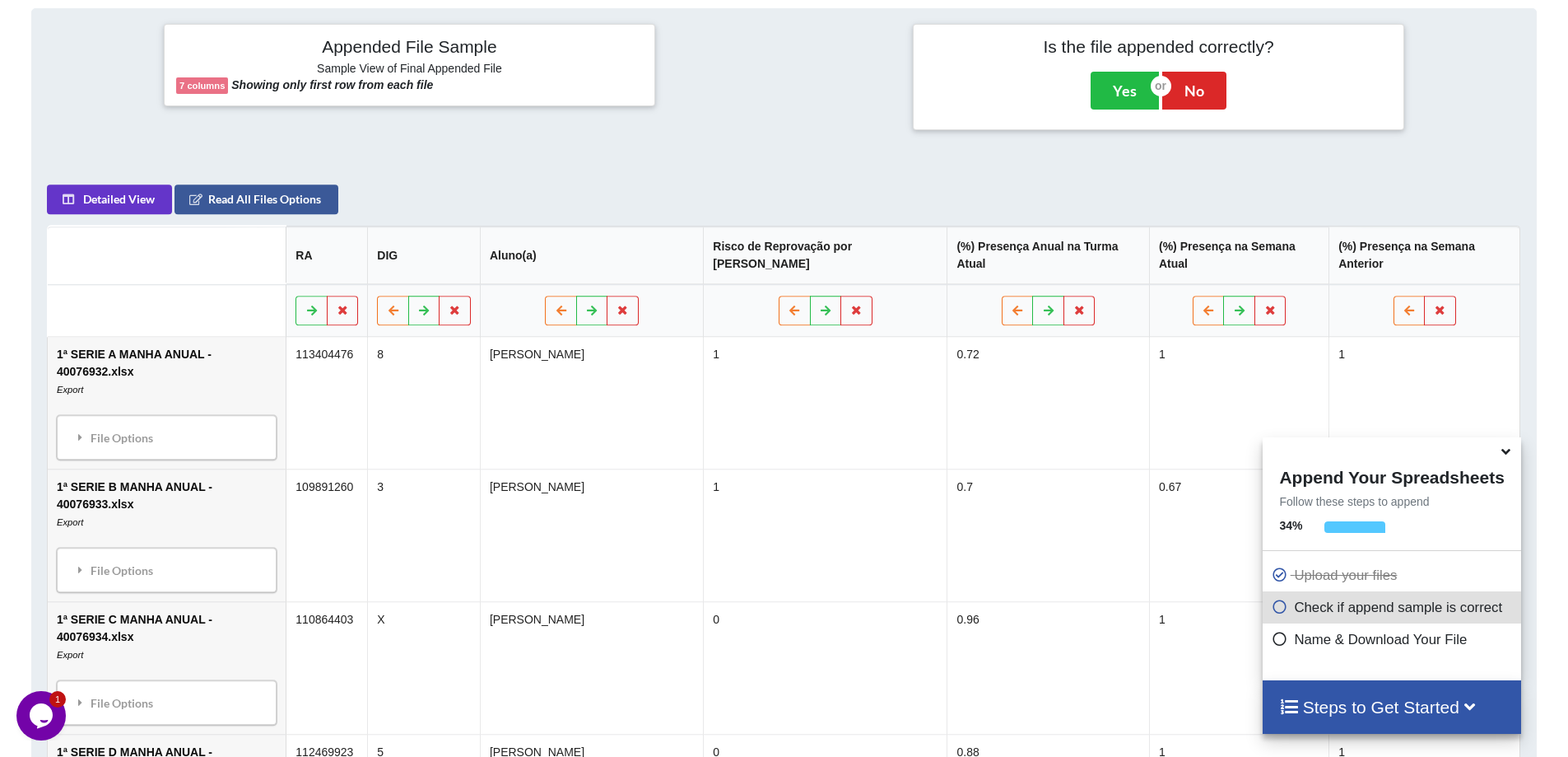
scroll to position [672, 0]
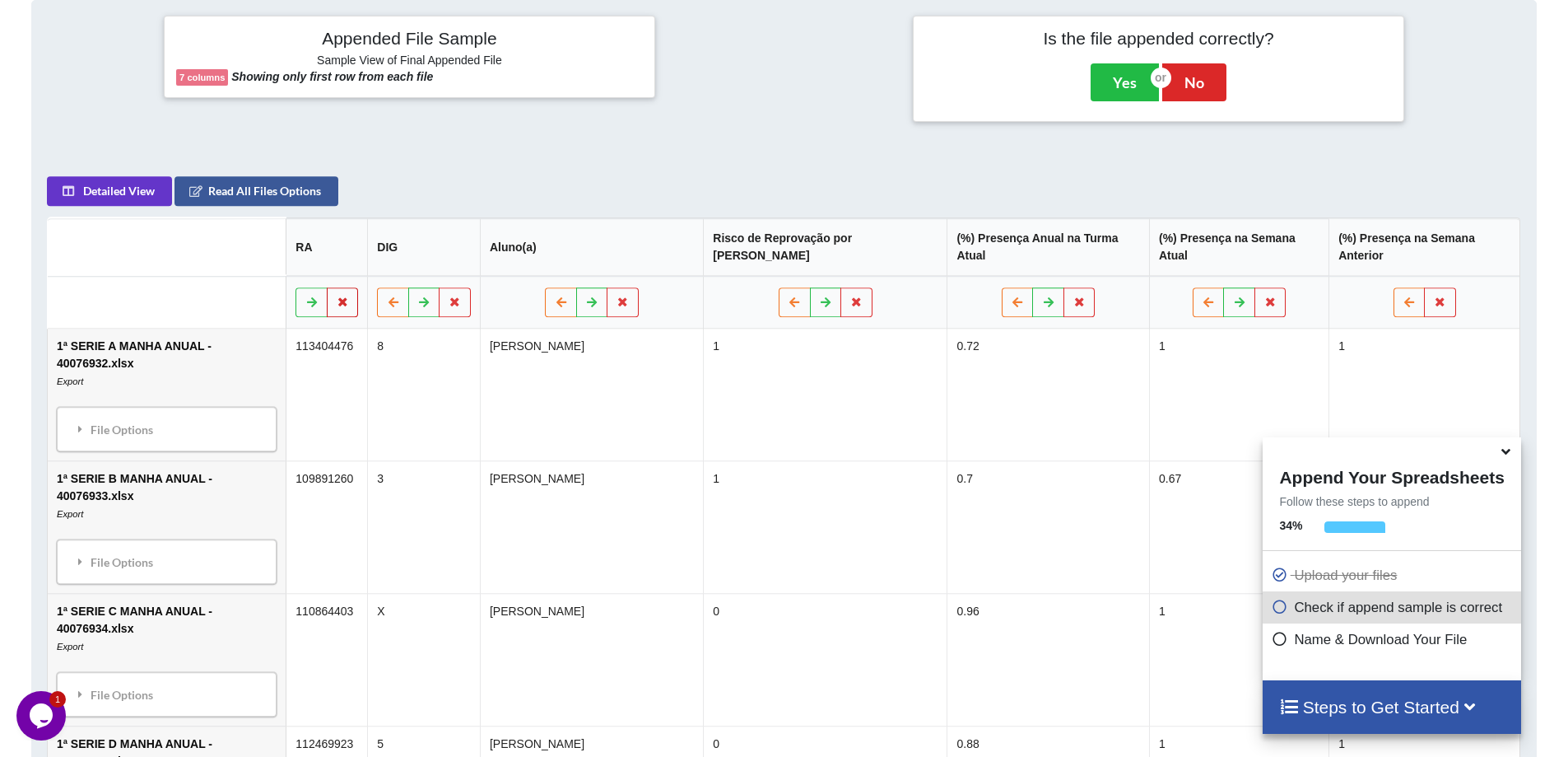
click at [349, 297] on icon at bounding box center [342, 301] width 14 height 10
click at [264, 239] on button "Delete Column" at bounding box center [240, 236] width 111 height 29
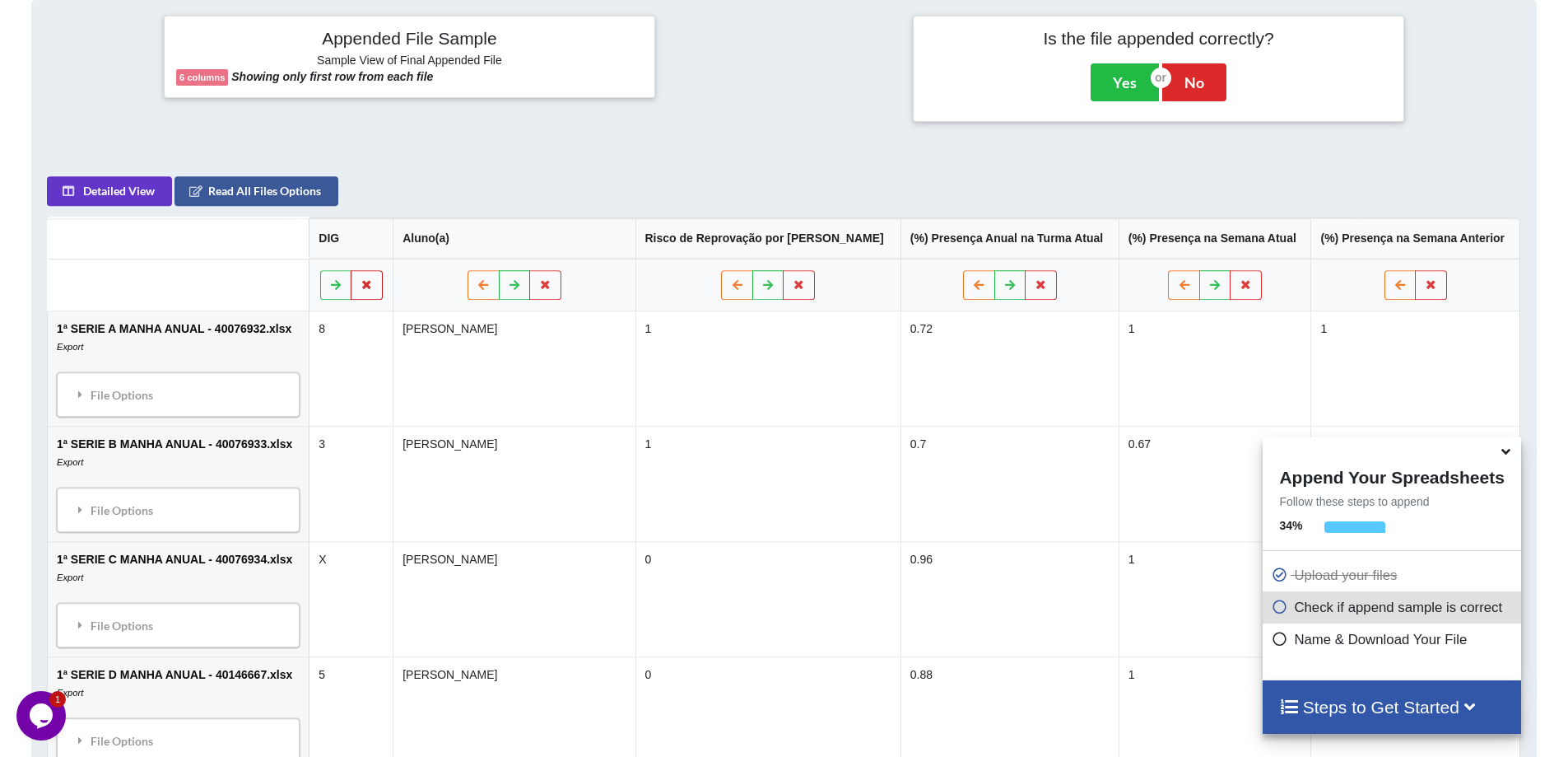
click at [374, 283] on icon at bounding box center [367, 284] width 14 height 10
click at [287, 234] on button "Delete Column" at bounding box center [264, 236] width 111 height 29
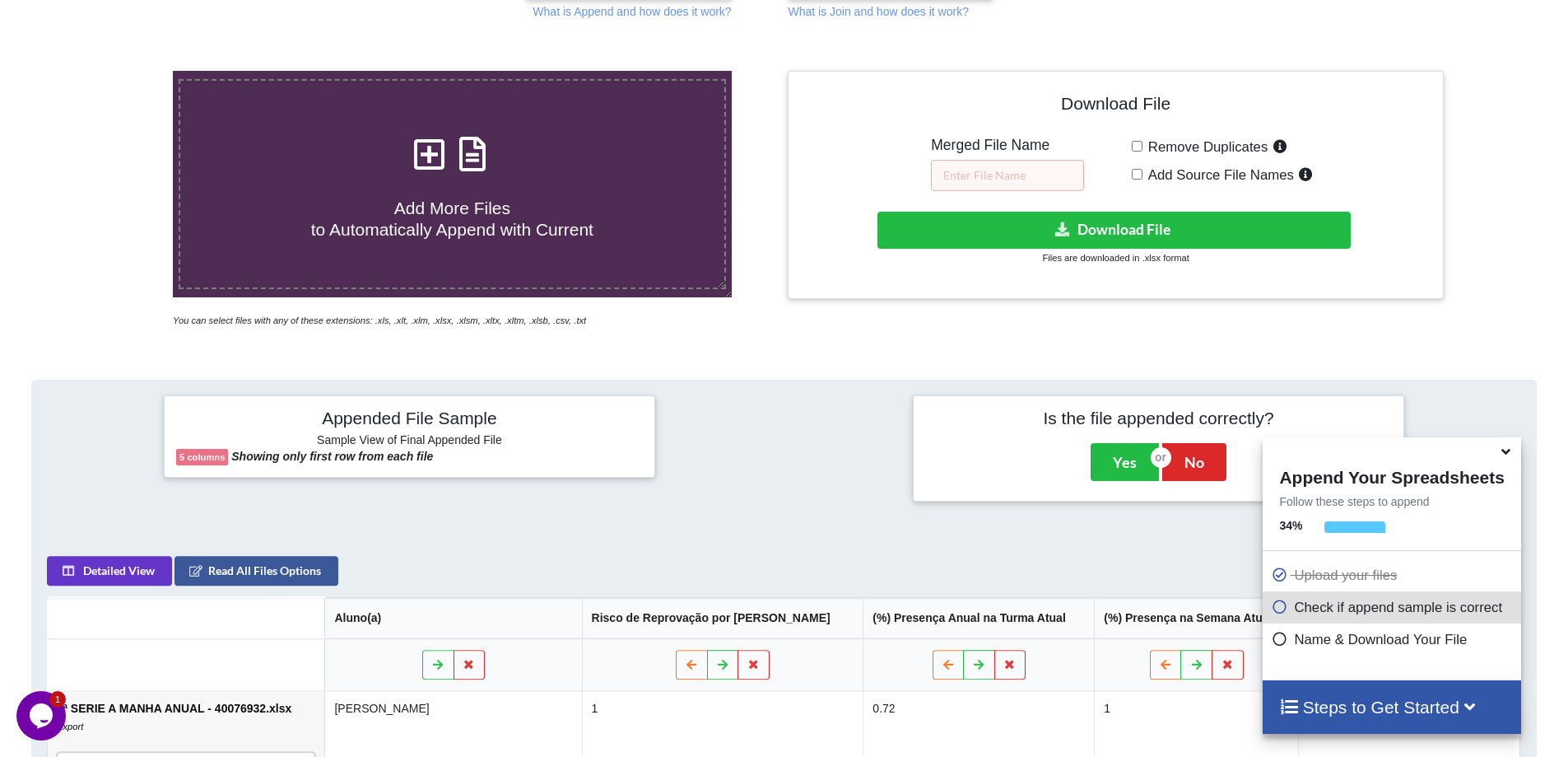
scroll to position [95, 0]
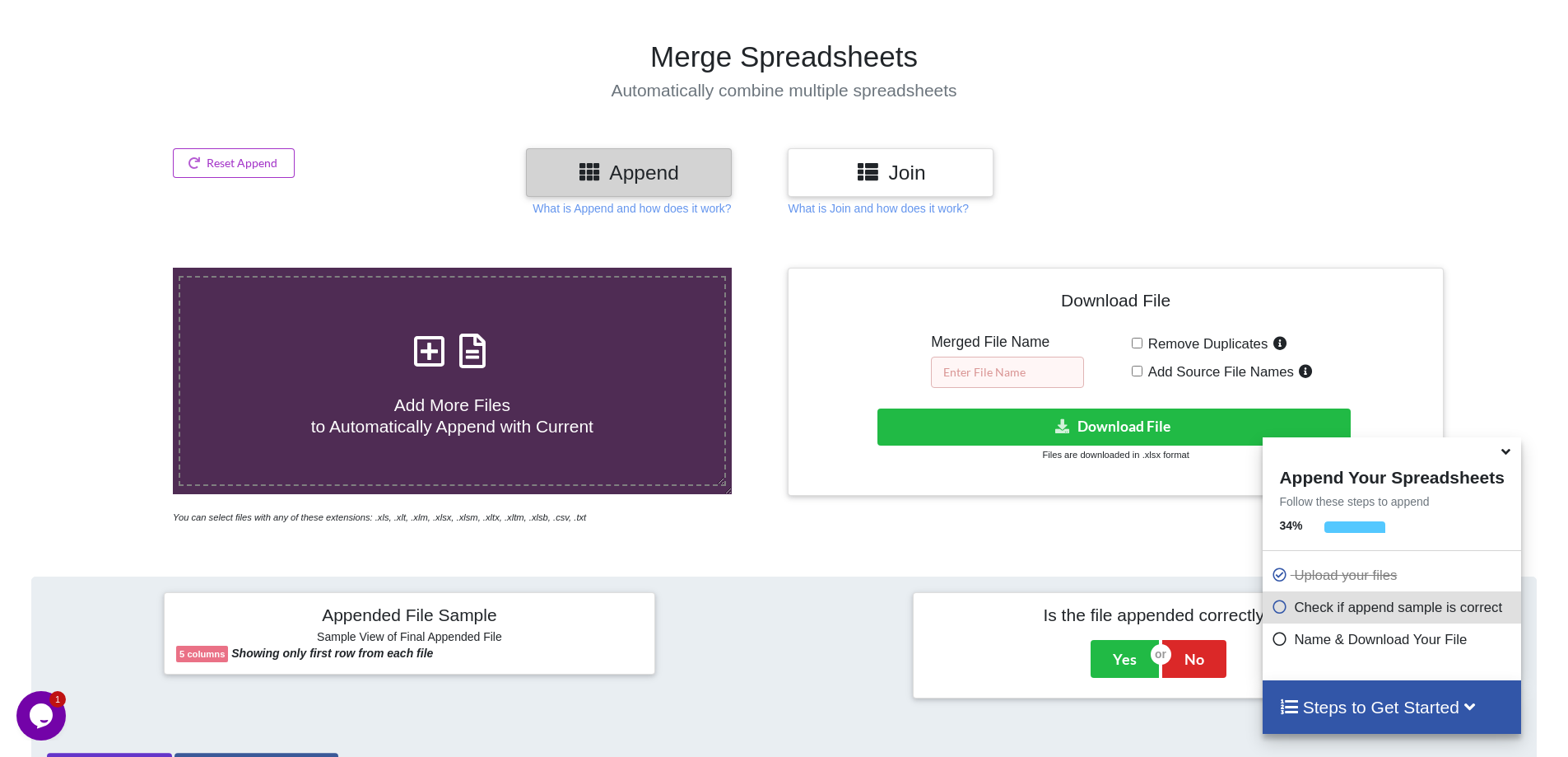
click at [968, 365] on input "text" at bounding box center [1007, 373] width 153 height 31
type input "Medio"
click at [1147, 376] on span "Add Source File Names" at bounding box center [1219, 372] width 152 height 16
click at [1143, 376] on input "Add Source File Names" at bounding box center [1137, 371] width 11 height 11
checkbox input "true"
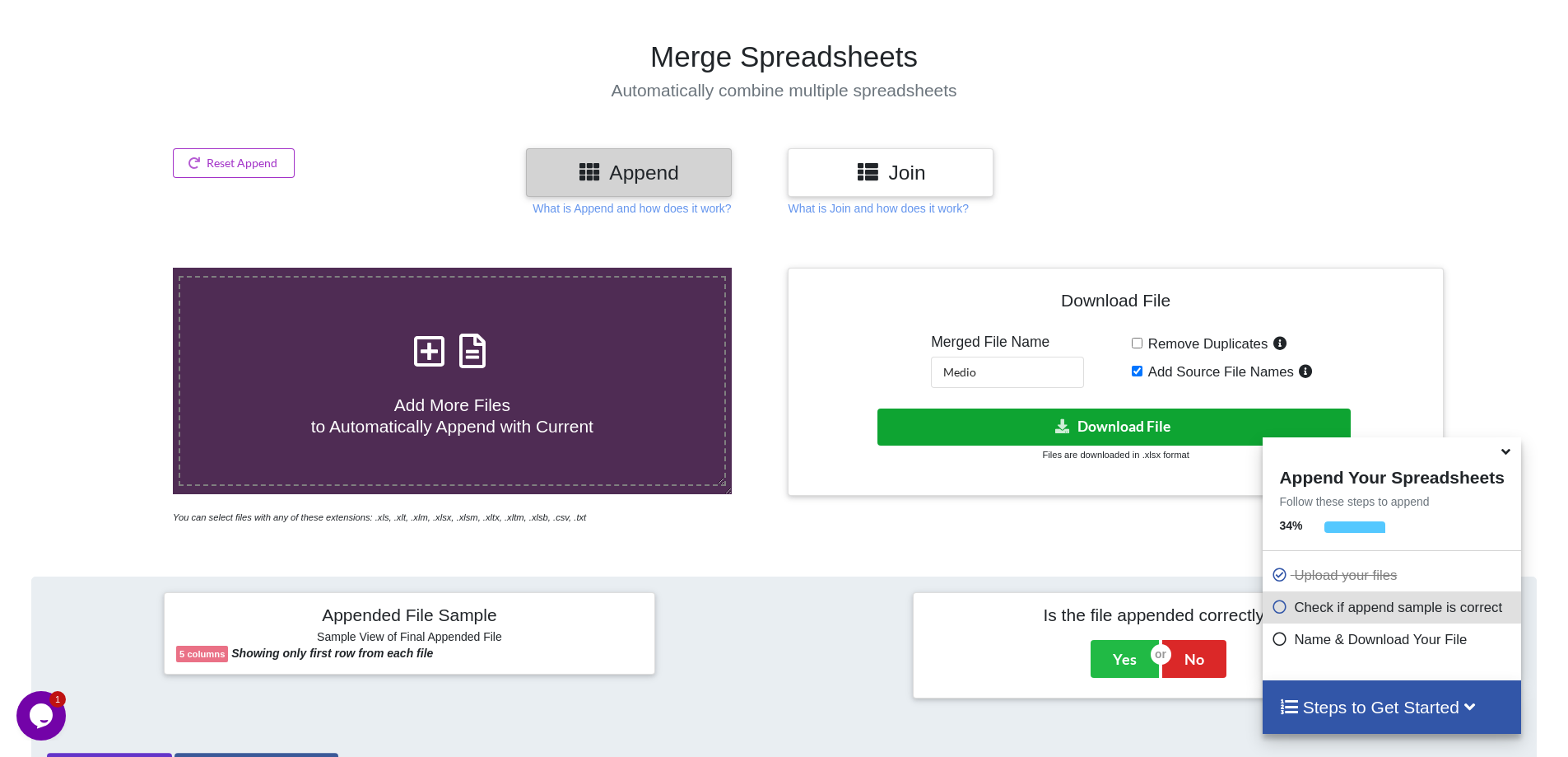
click at [1104, 430] on button "Download File" at bounding box center [1113, 427] width 473 height 37
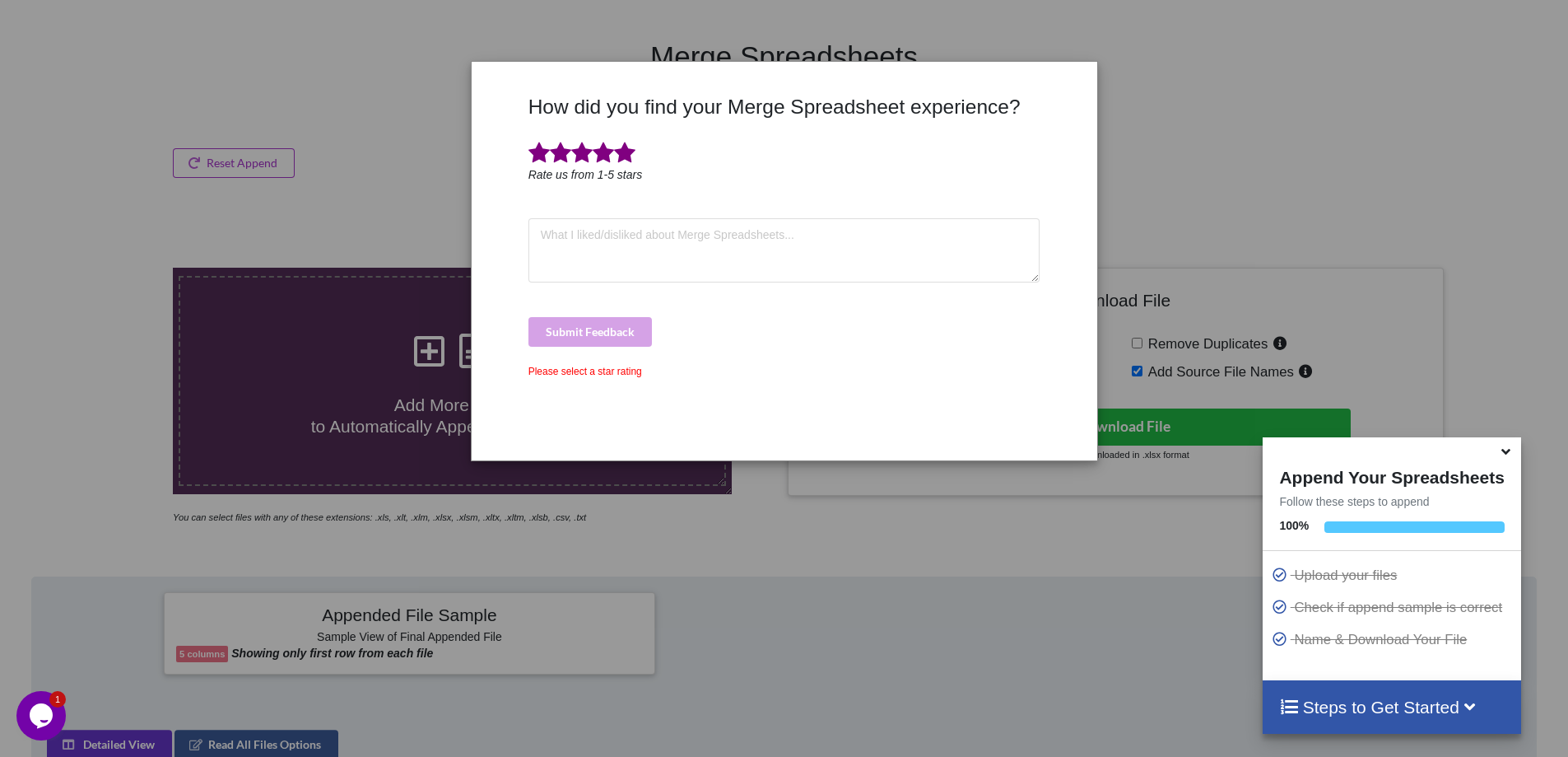
click at [628, 147] on span at bounding box center [624, 153] width 21 height 23
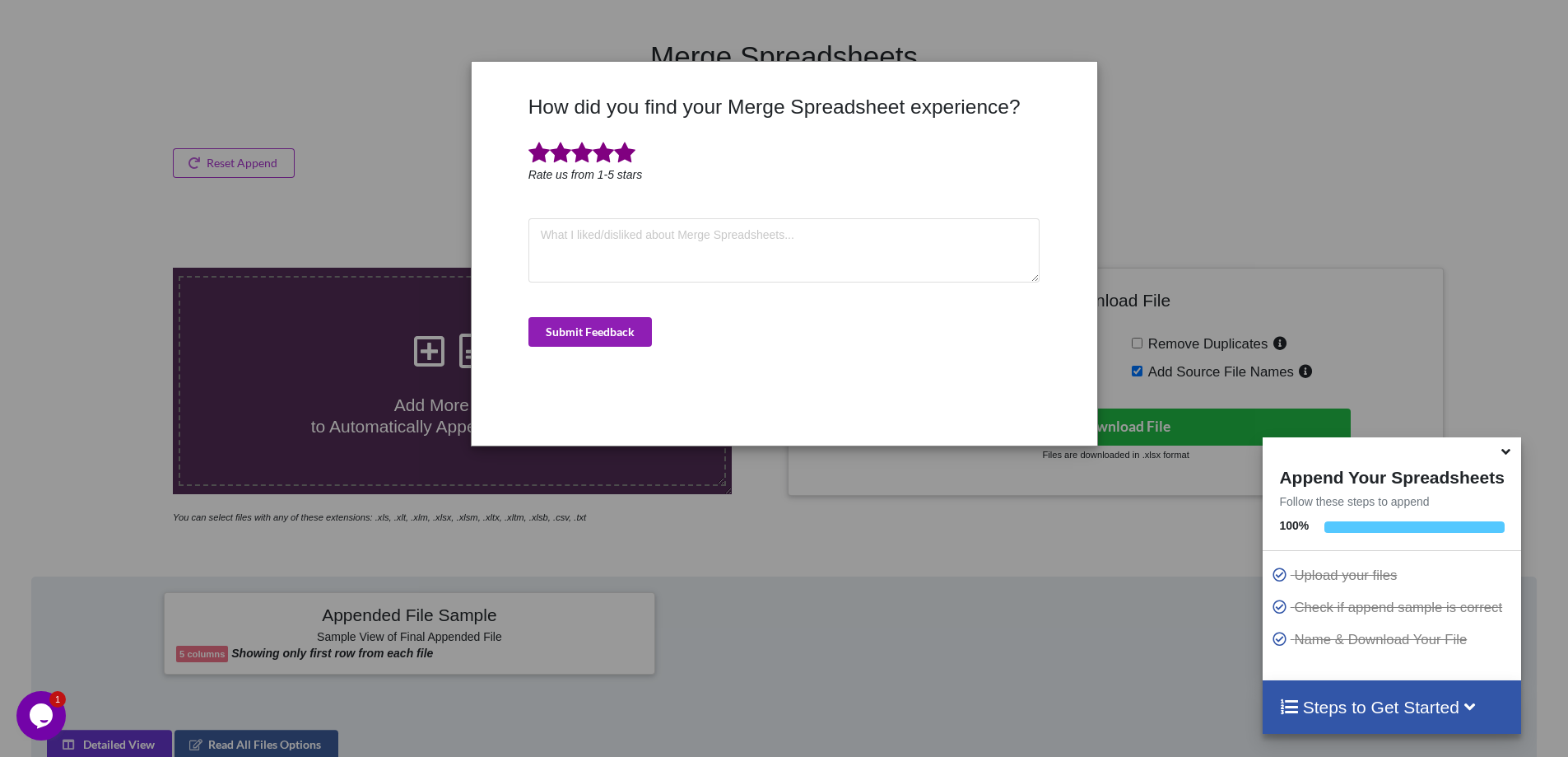
click at [608, 328] on button "Submit Feedback" at bounding box center [590, 331] width 124 height 29
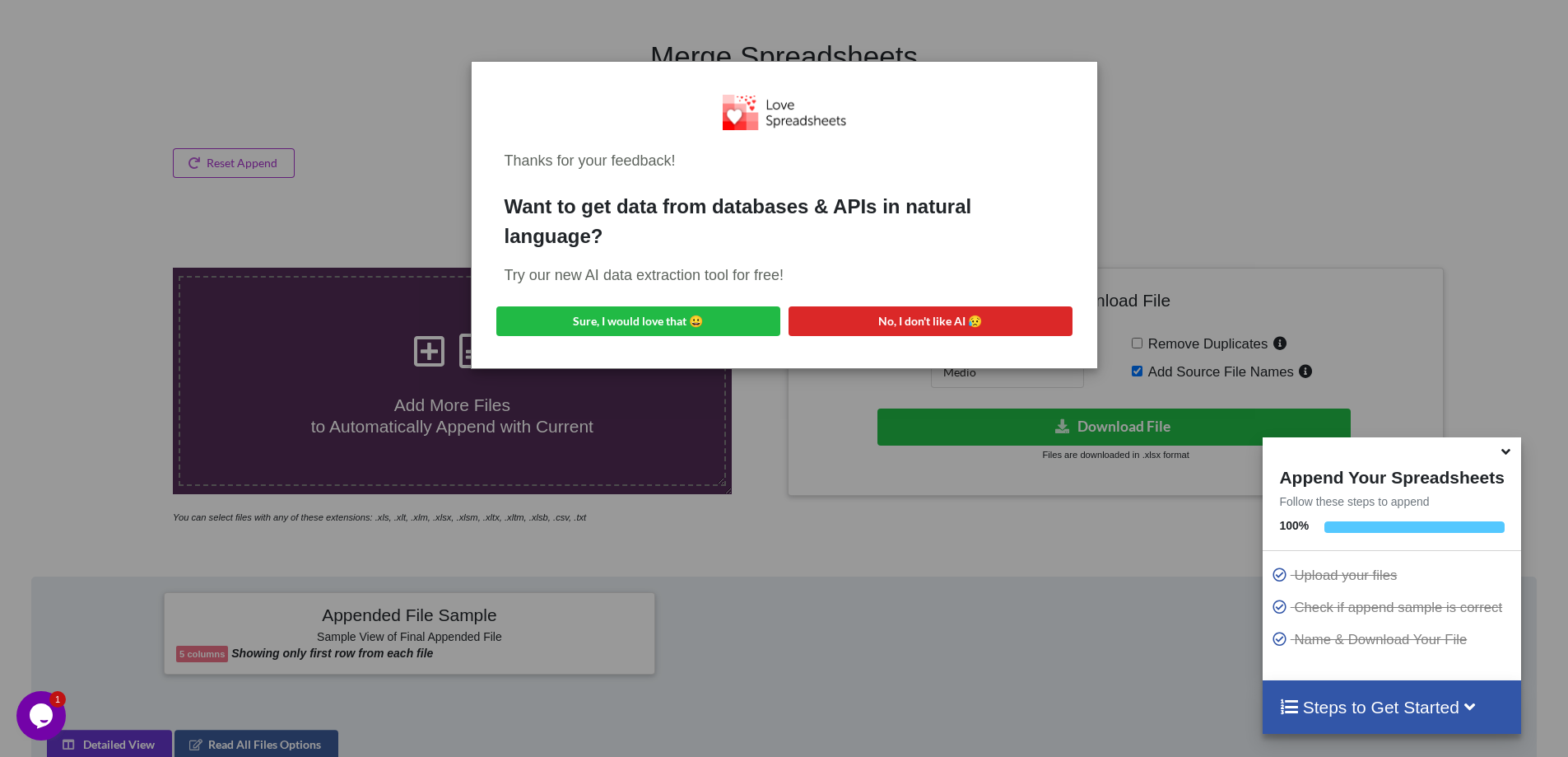
click at [977, 305] on div "Thanks for your feedback! Want to get data from databases & APIs in natural lan…" at bounding box center [784, 215] width 599 height 281
click at [975, 314] on button "No, I don't like AI 😥" at bounding box center [930, 321] width 284 height 29
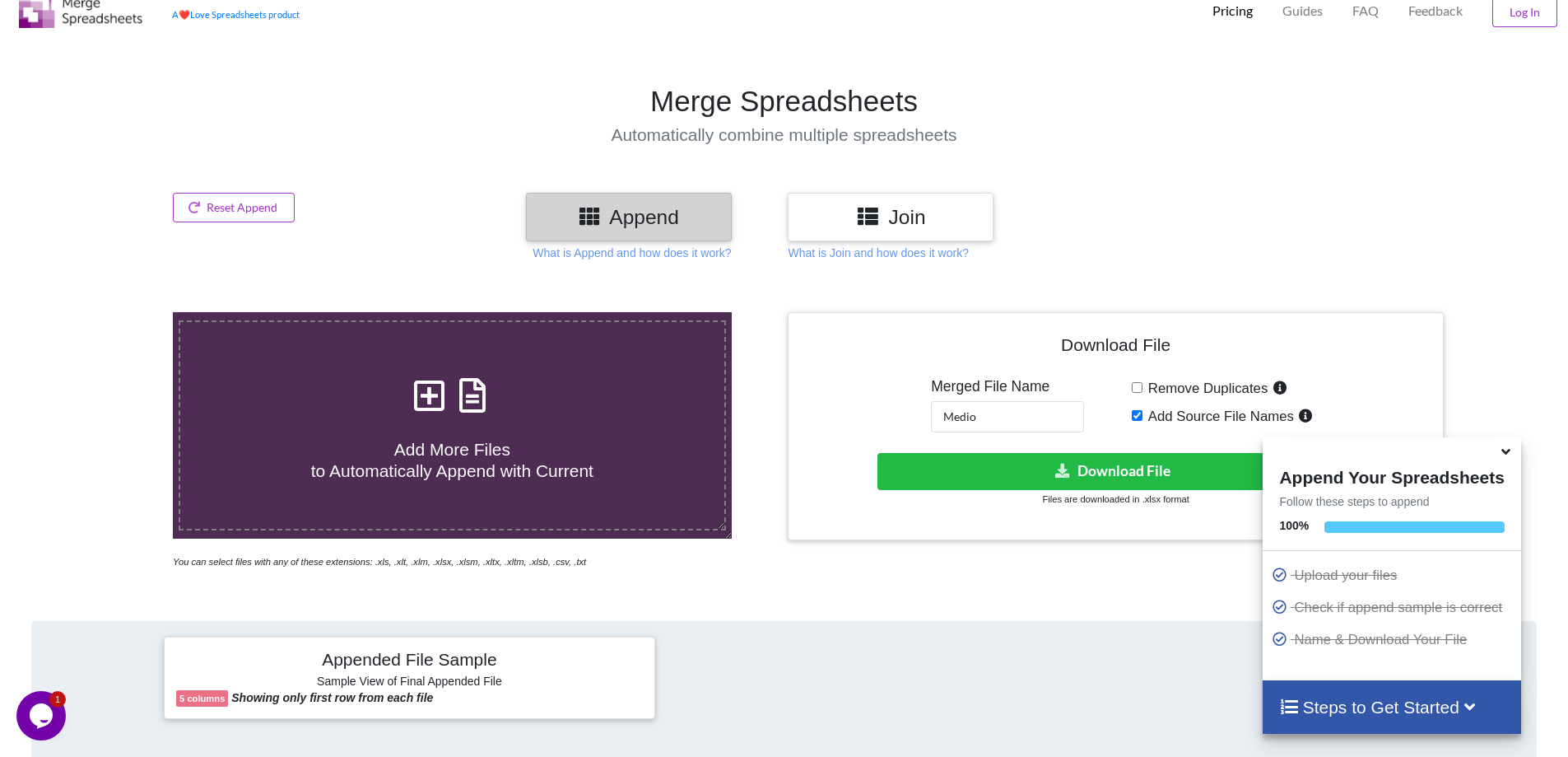
scroll to position [0, 0]
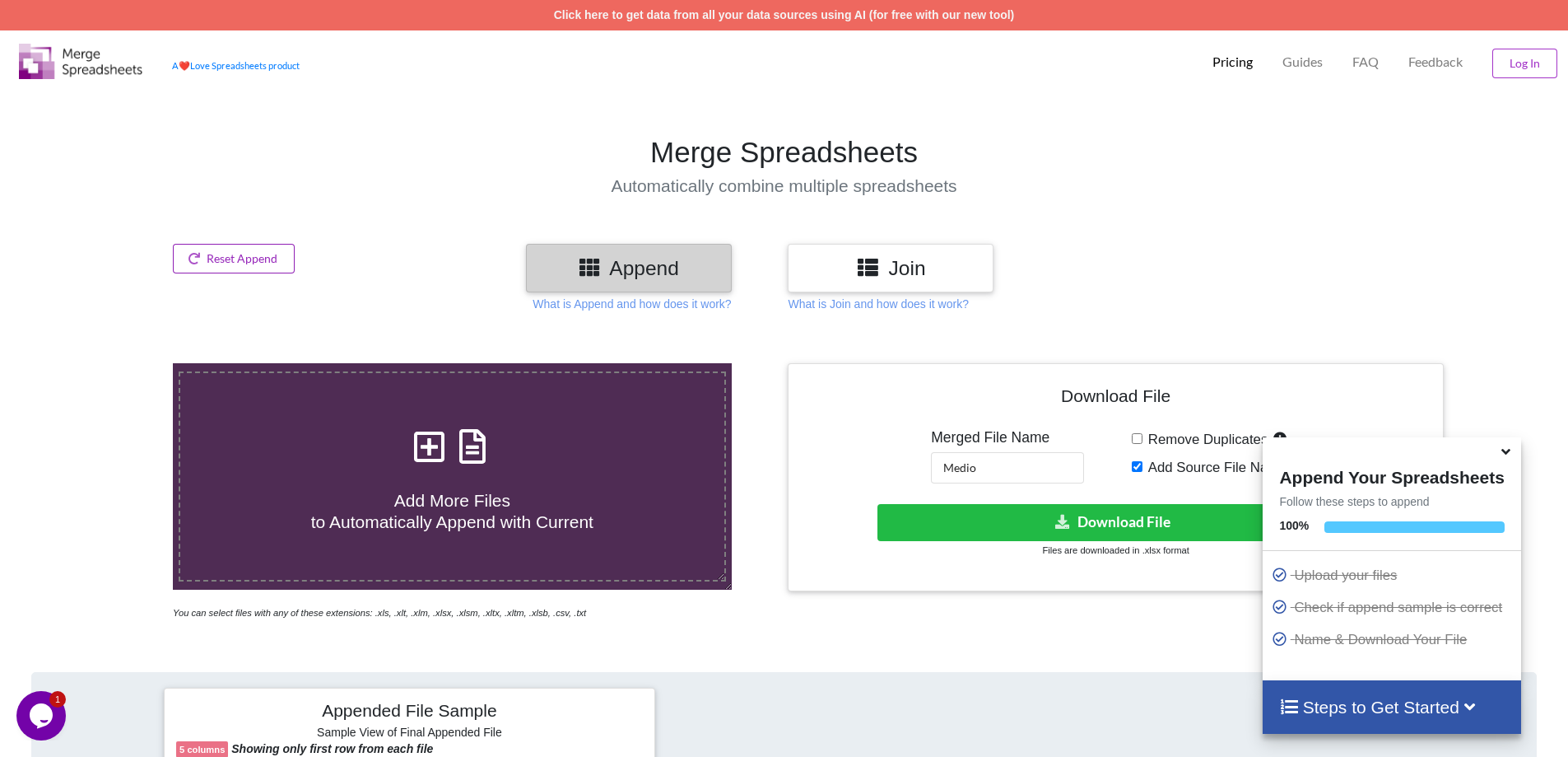
click at [236, 261] on button "Reset Append" at bounding box center [233, 258] width 122 height 29
click at [203, 177] on button "Reset Append" at bounding box center [188, 180] width 105 height 29
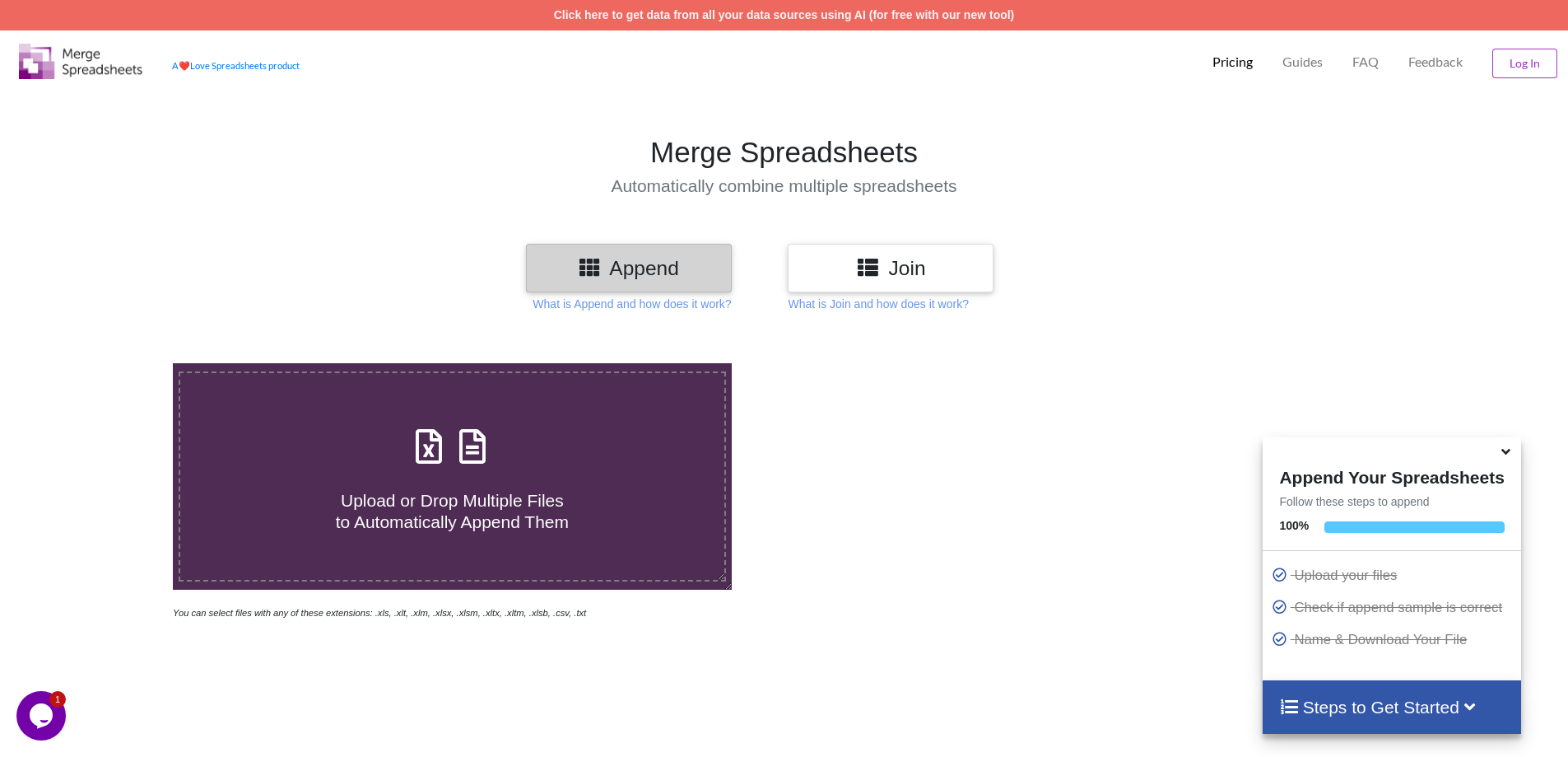
click at [450, 533] on label "Upload or Drop Multiple Files to Automatically Append Them" at bounding box center [452, 476] width 547 height 210
click at [112, 363] on input "Upload or Drop Multiple Files to Automatically Append Them" at bounding box center [112, 363] width 0 height 0
type input "C:\fakepath\1° TERMO T1 NOITE 2° SEMESTRE - 40678625.xlsx"
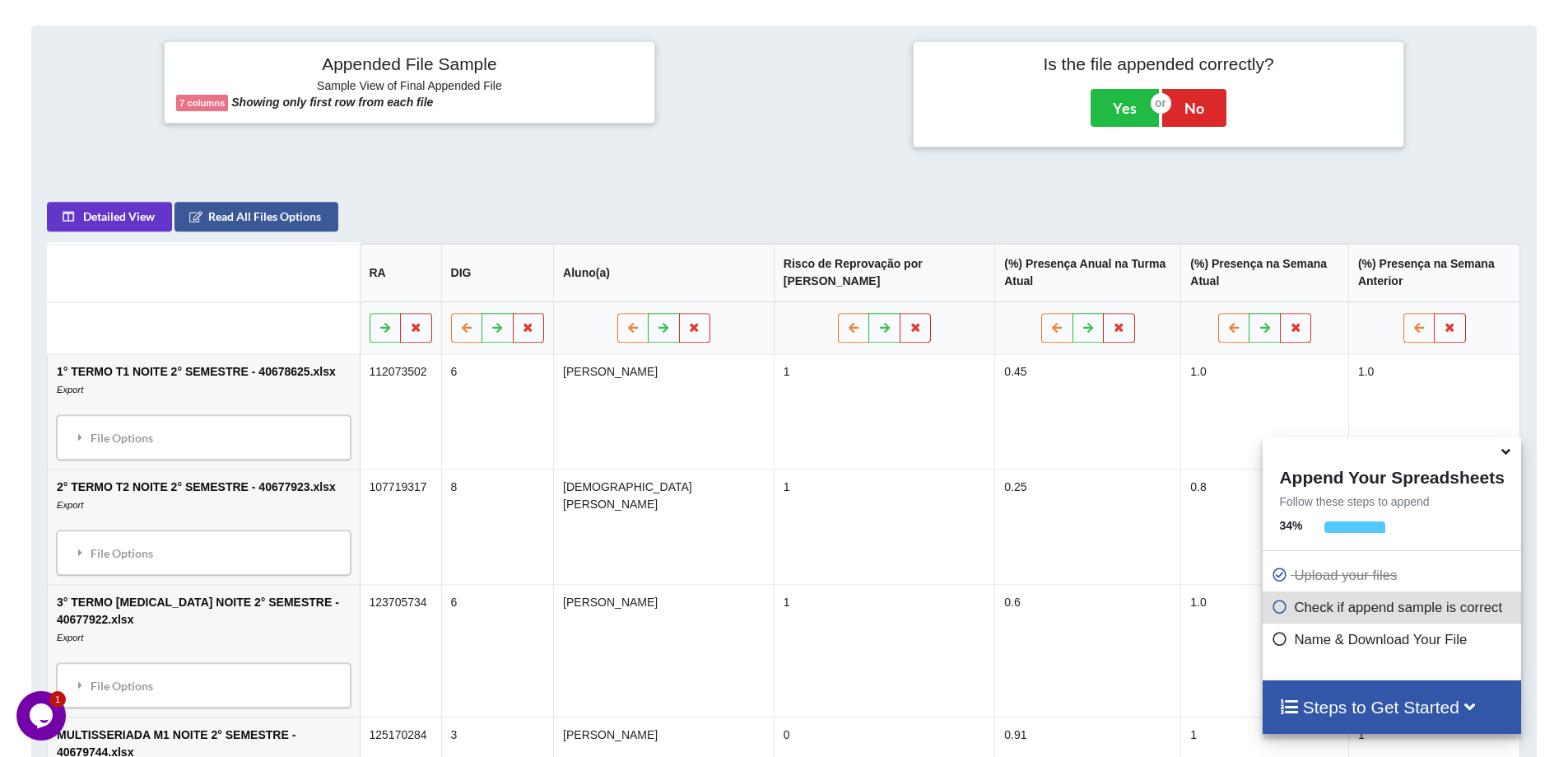
scroll to position [672, 0]
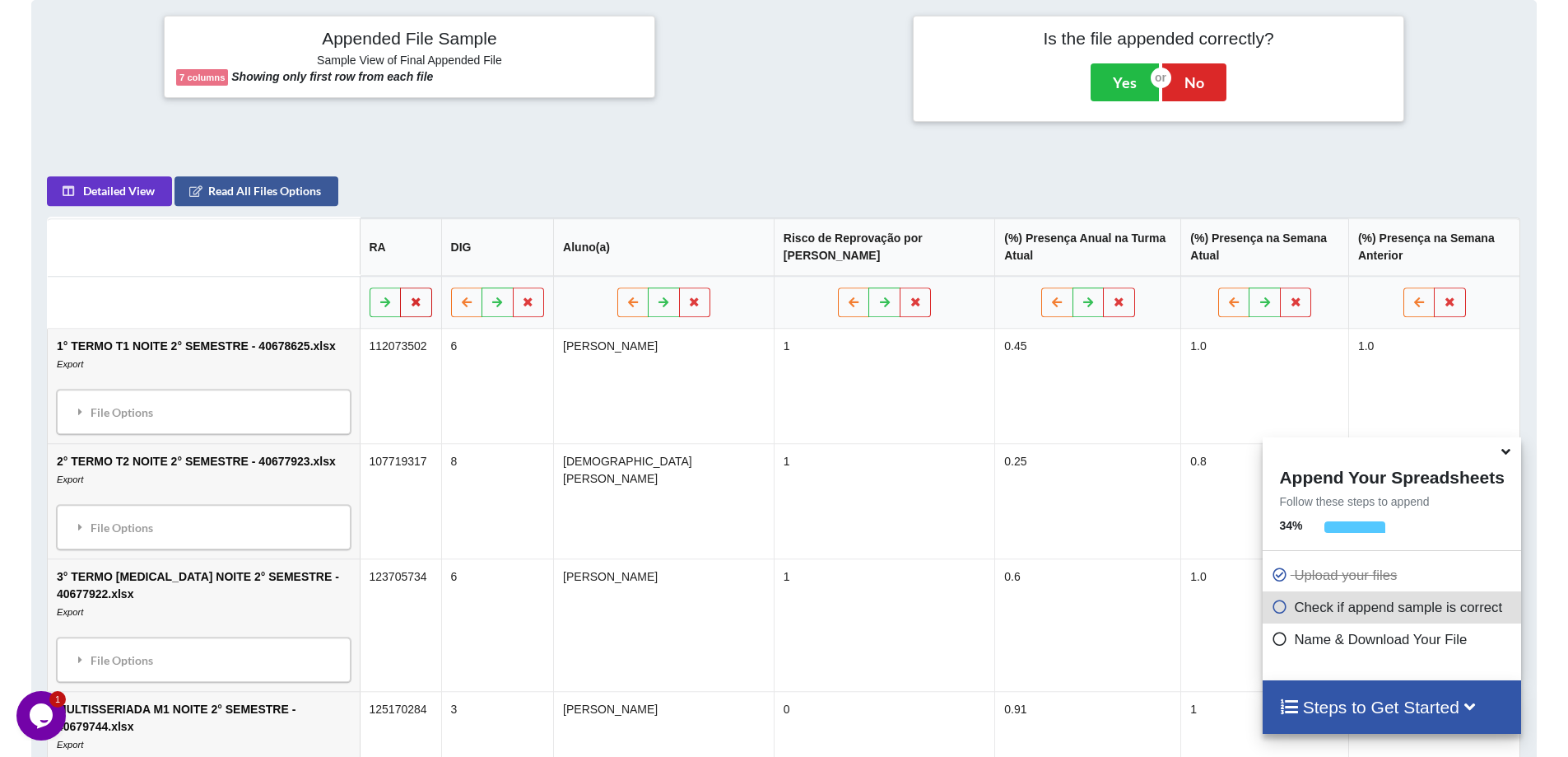
click at [420, 299] on button at bounding box center [415, 302] width 32 height 29
click at [297, 259] on button "Delete Column" at bounding box center [294, 254] width 111 height 29
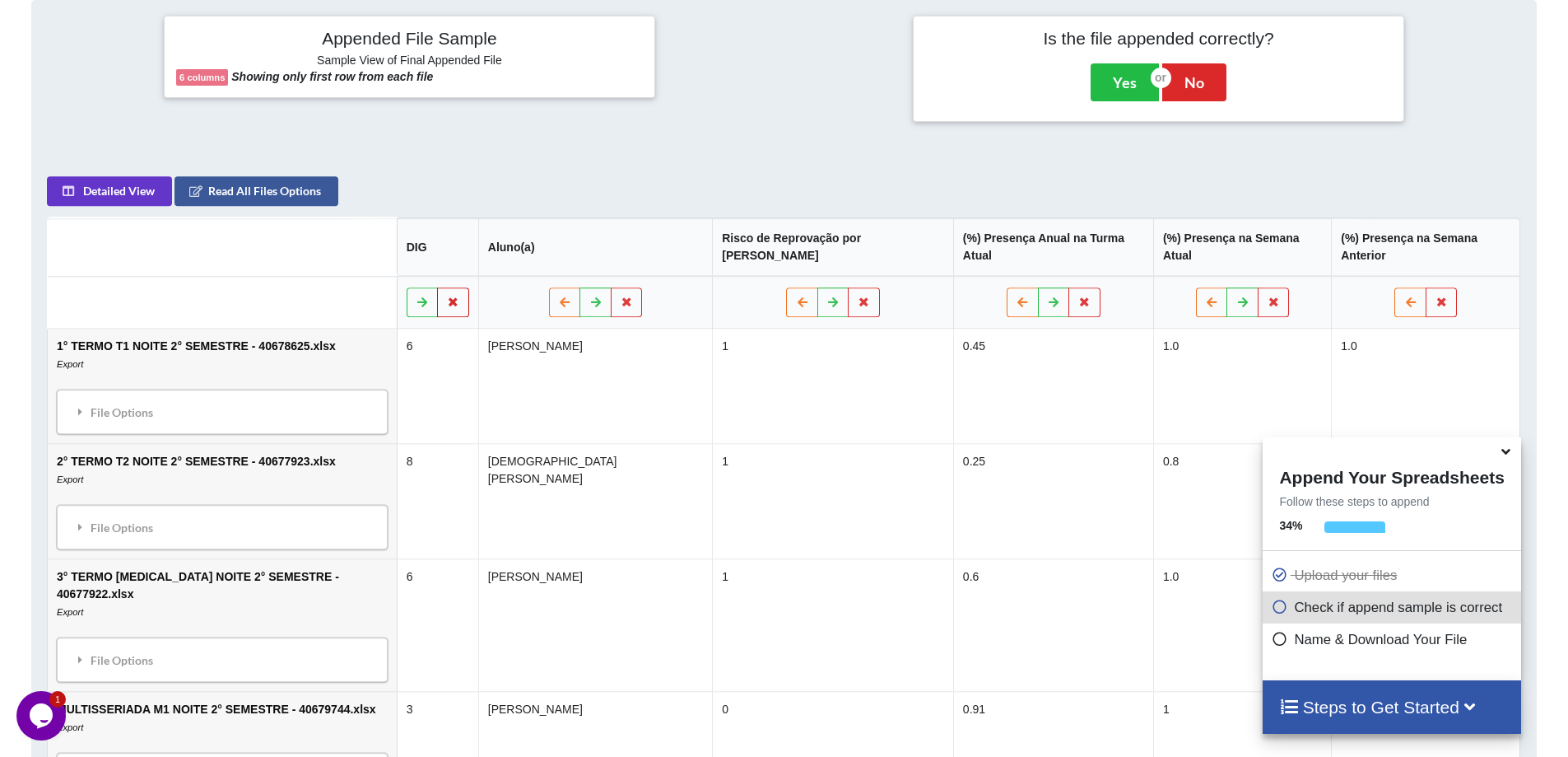
click at [449, 297] on icon at bounding box center [454, 301] width 14 height 10
click at [329, 243] on button "Delete Column" at bounding box center [327, 236] width 111 height 29
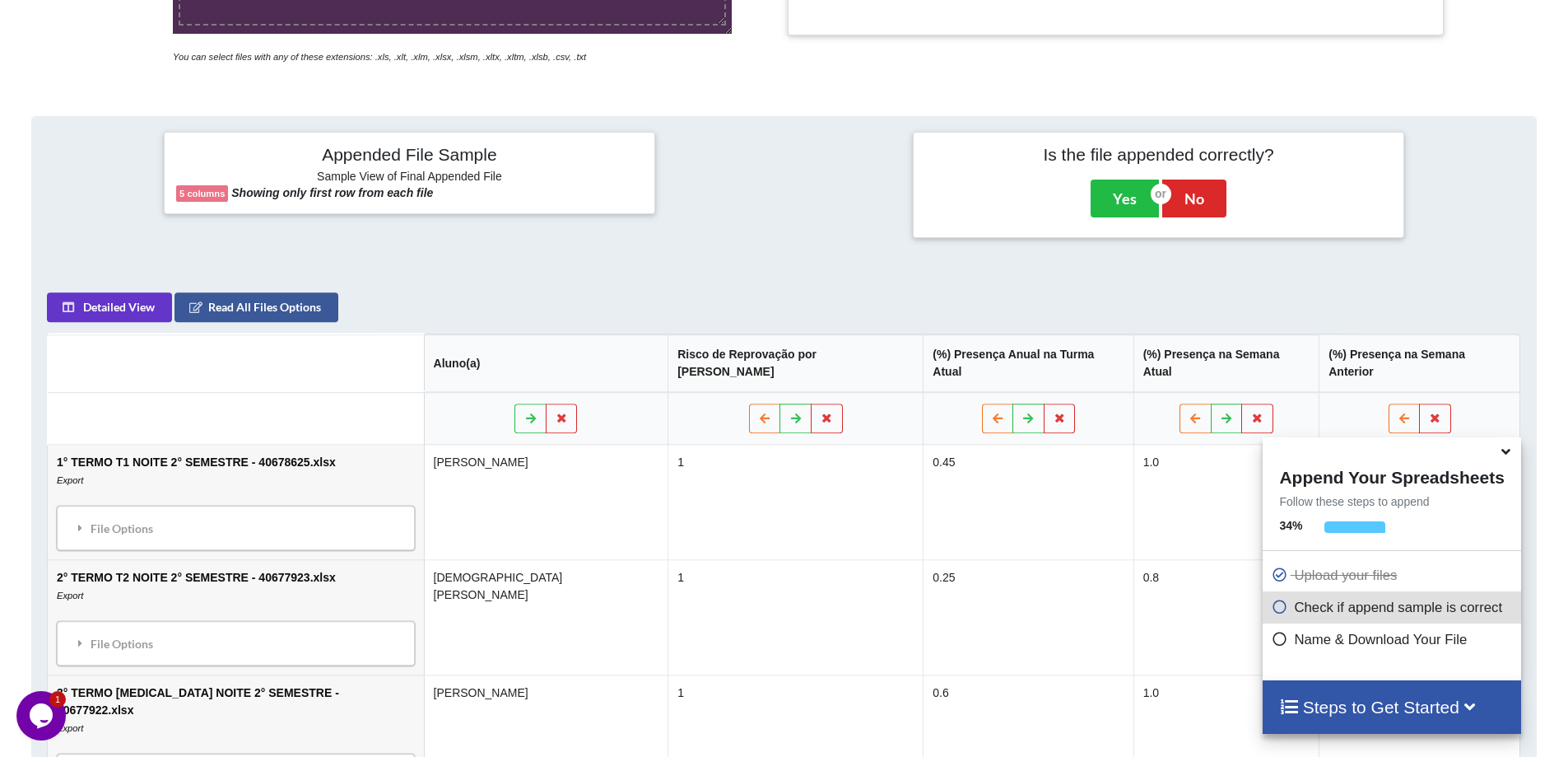
scroll to position [342, 0]
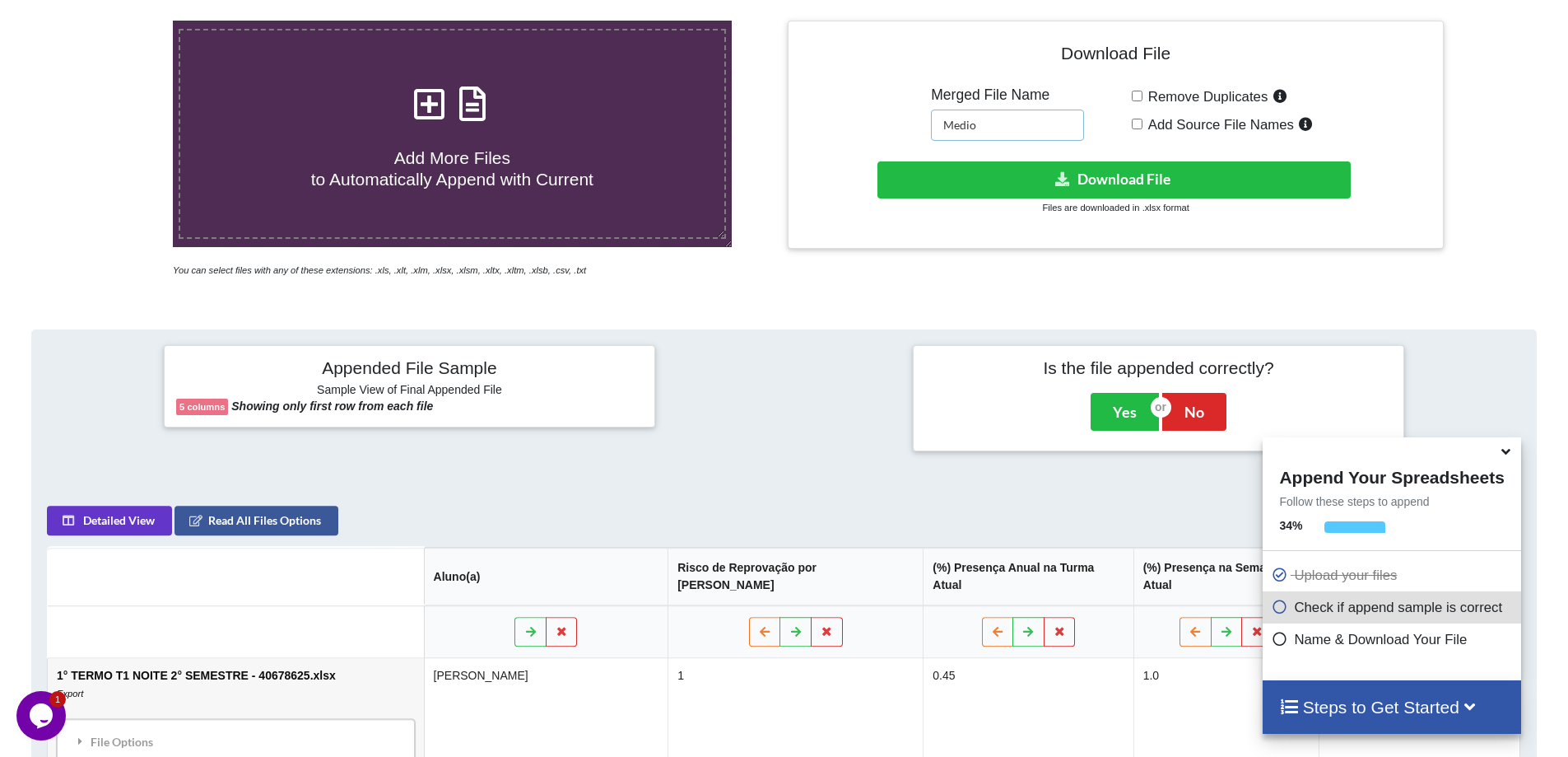
drag, startPoint x: 1001, startPoint y: 131, endPoint x: 766, endPoint y: 130, distance: 235.0
click at [766, 130] on div "Add More Files to Automatically Append with Current You can select files with a…" at bounding box center [784, 149] width 1593 height 258
type input "EJA"
click at [1141, 125] on input "Add Source File Names" at bounding box center [1137, 124] width 11 height 11
checkbox input "true"
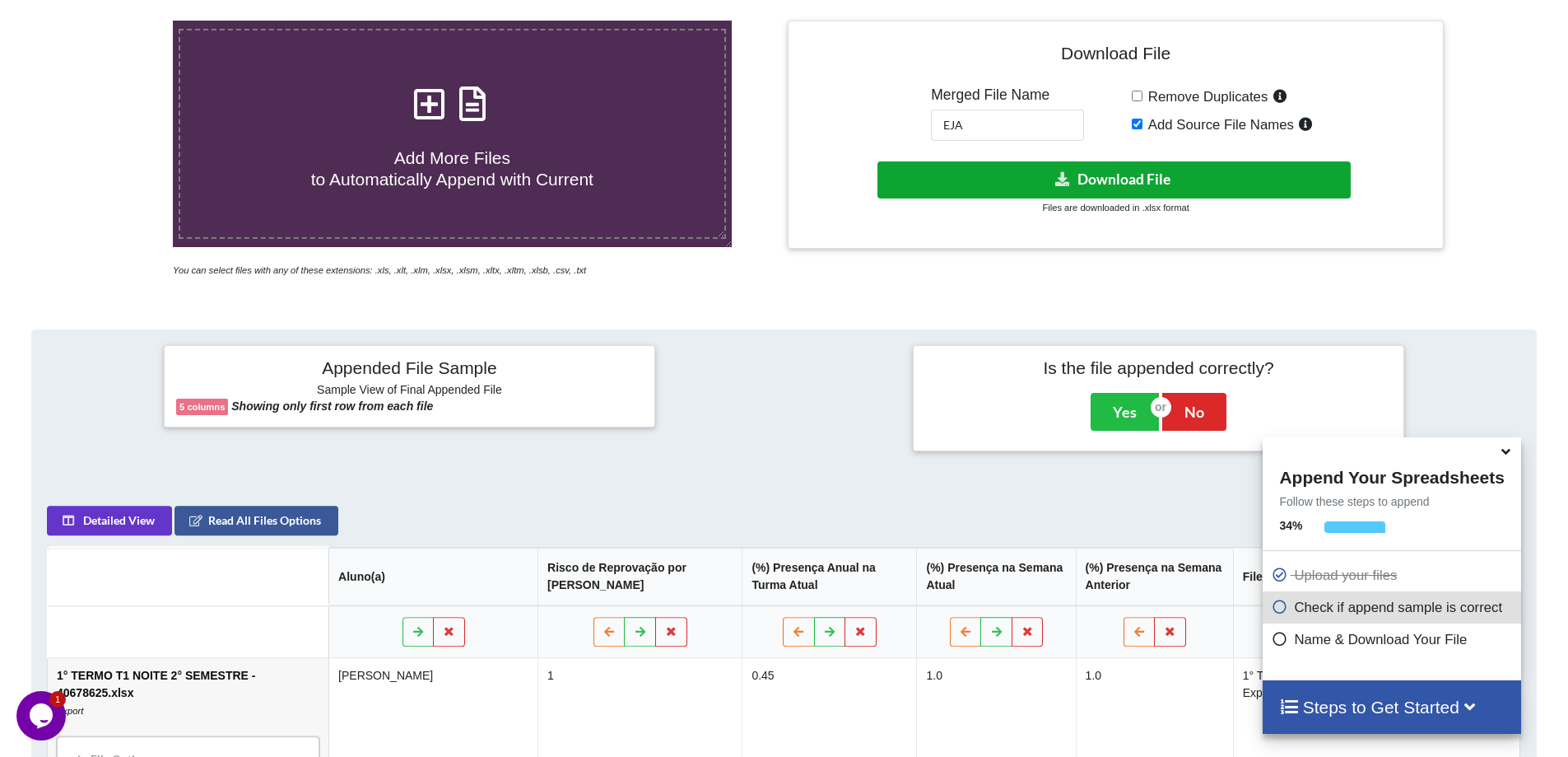
click at [1050, 182] on button "Download File" at bounding box center [1113, 179] width 473 height 37
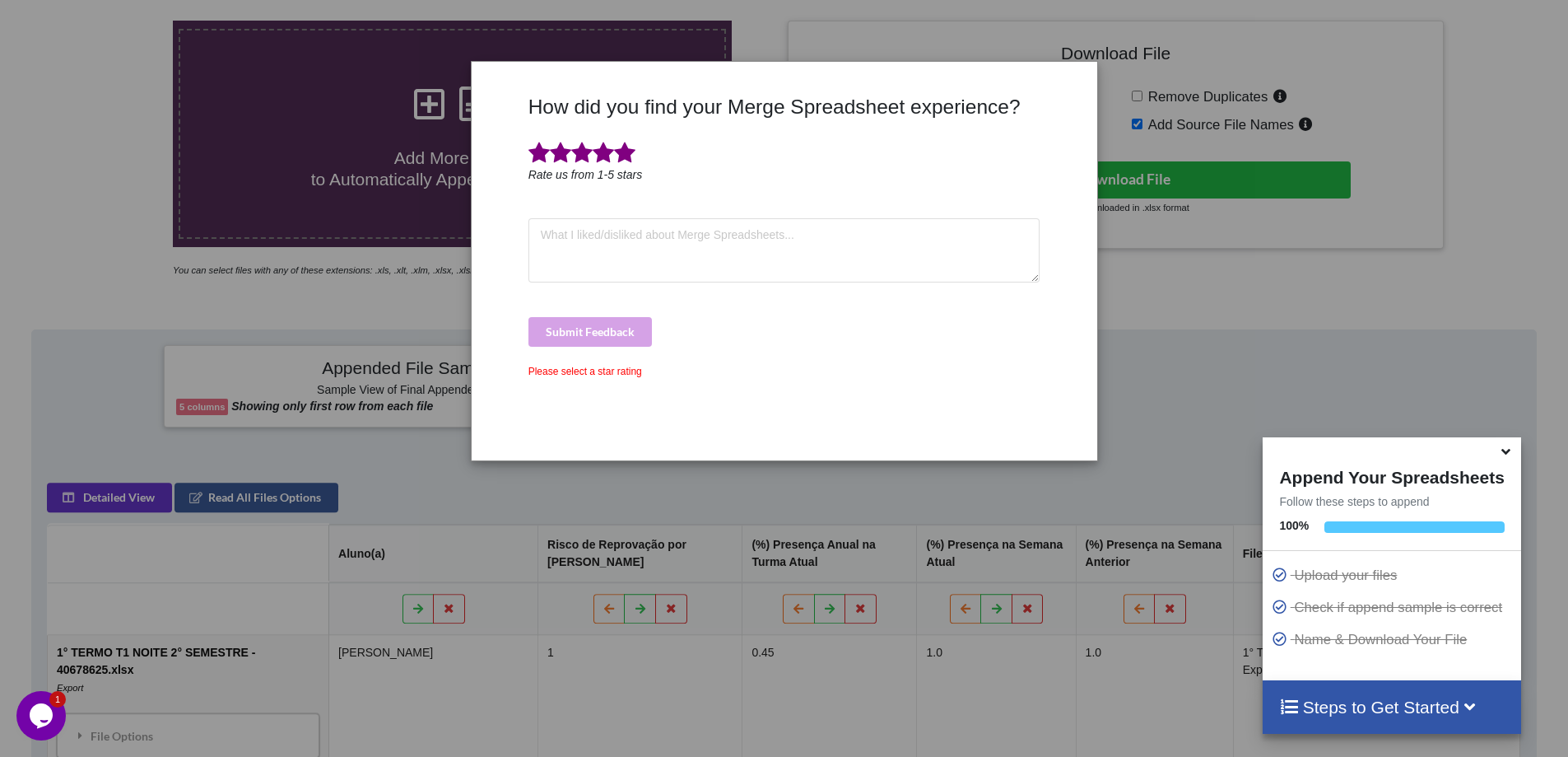
click at [619, 157] on span at bounding box center [624, 153] width 21 height 23
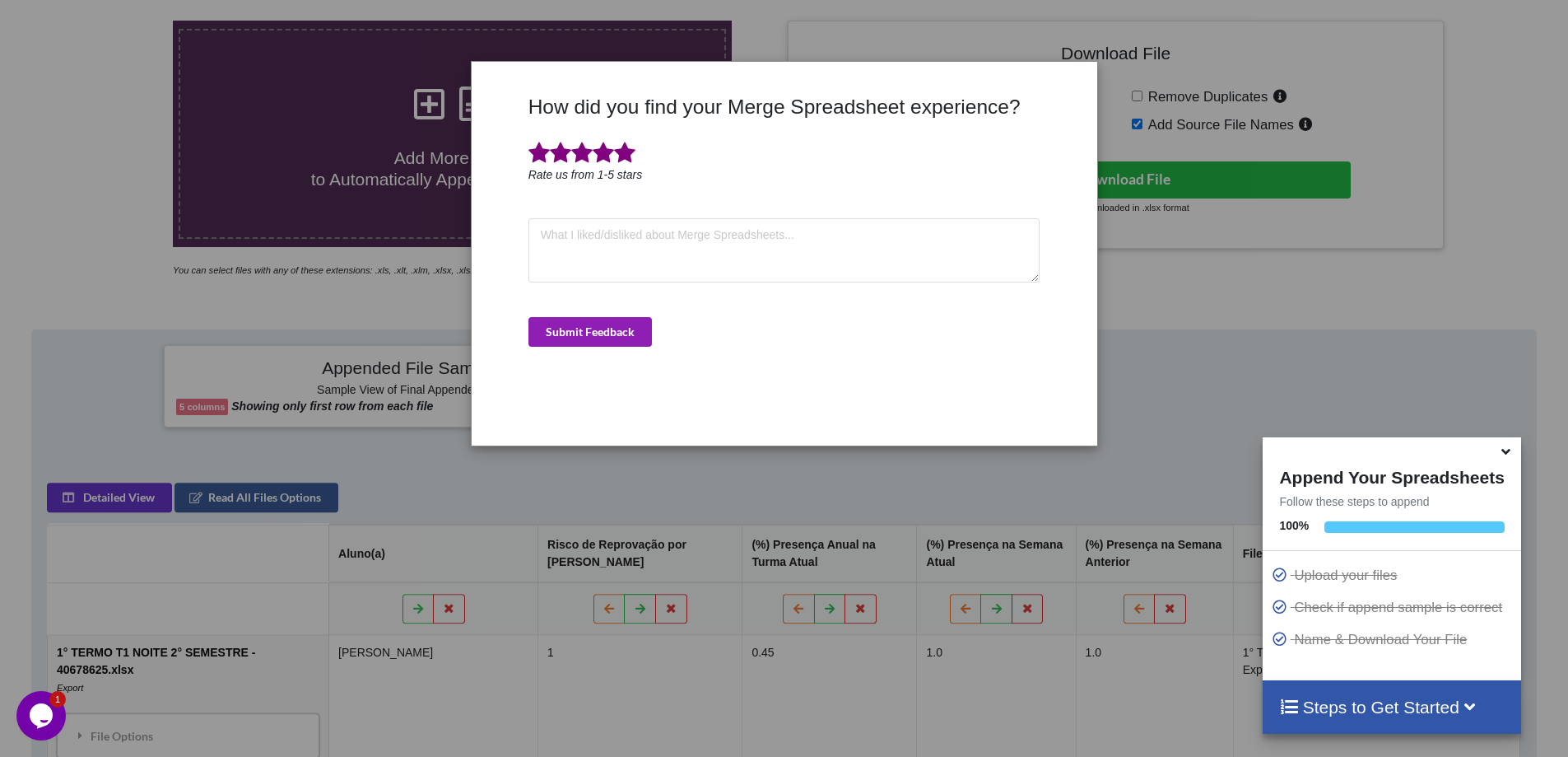
click at [607, 333] on button "Submit Feedback" at bounding box center [590, 331] width 124 height 29
